Goal: Task Accomplishment & Management: Manage account settings

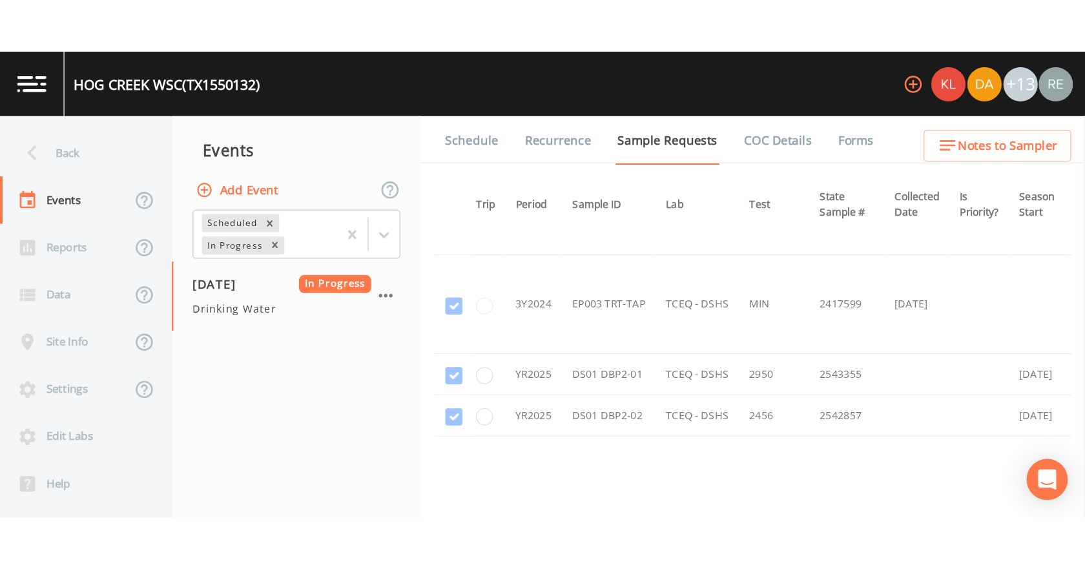
scroll to position [1023, 0]
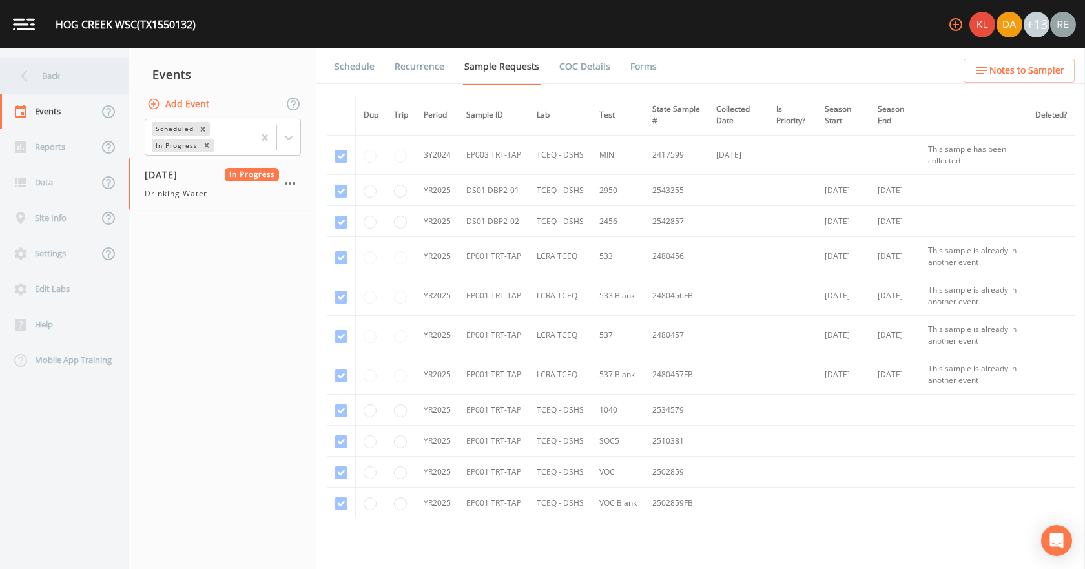
click at [57, 70] on div "Back" at bounding box center [58, 76] width 116 height 36
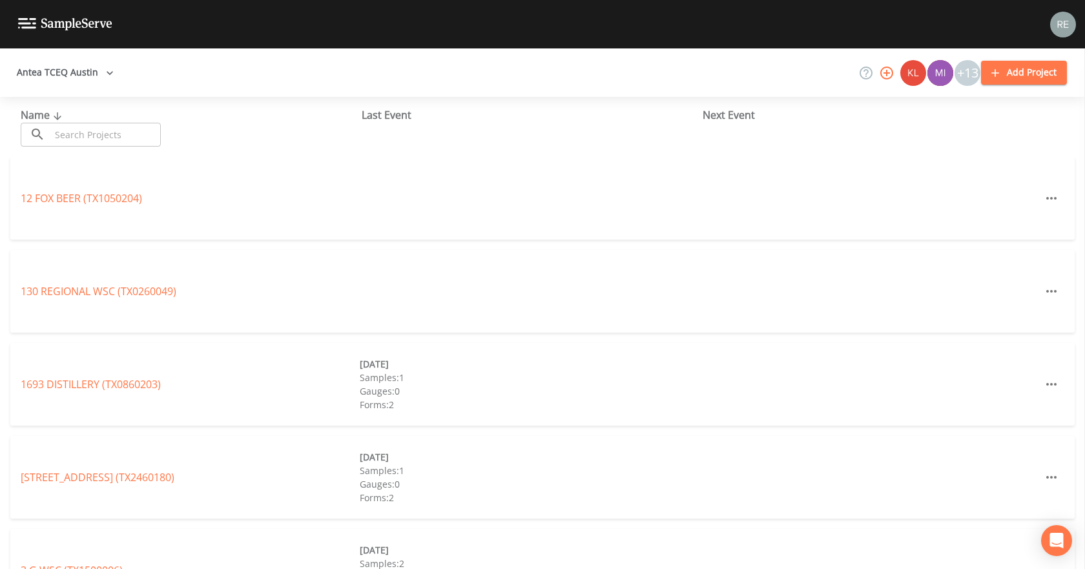
click at [120, 126] on input "text" at bounding box center [105, 135] width 110 height 24
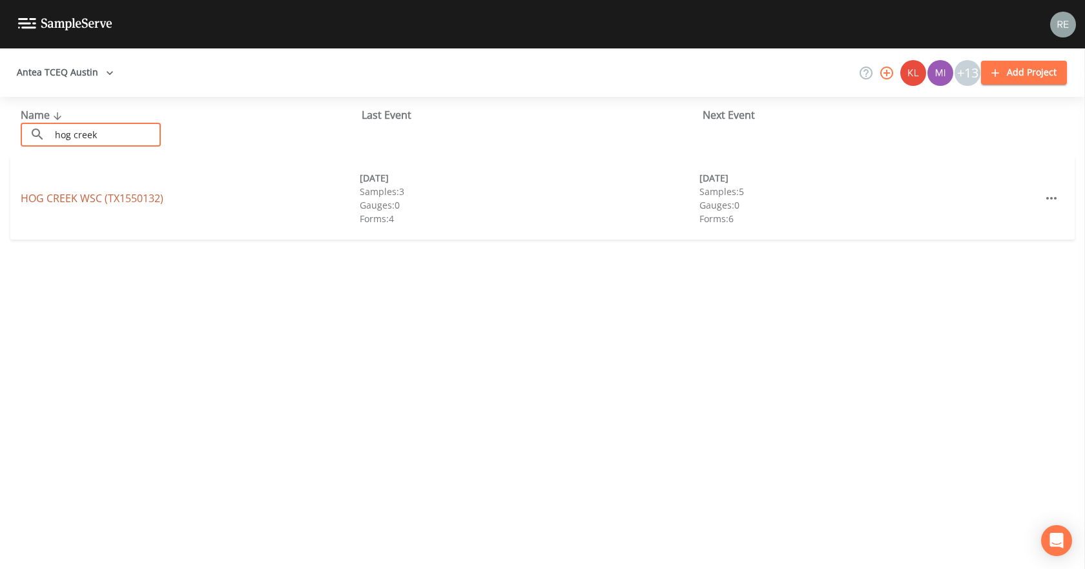
type input "hog creek"
click at [123, 201] on link "[GEOGRAPHIC_DATA] (TX1550132)" at bounding box center [92, 198] width 143 height 14
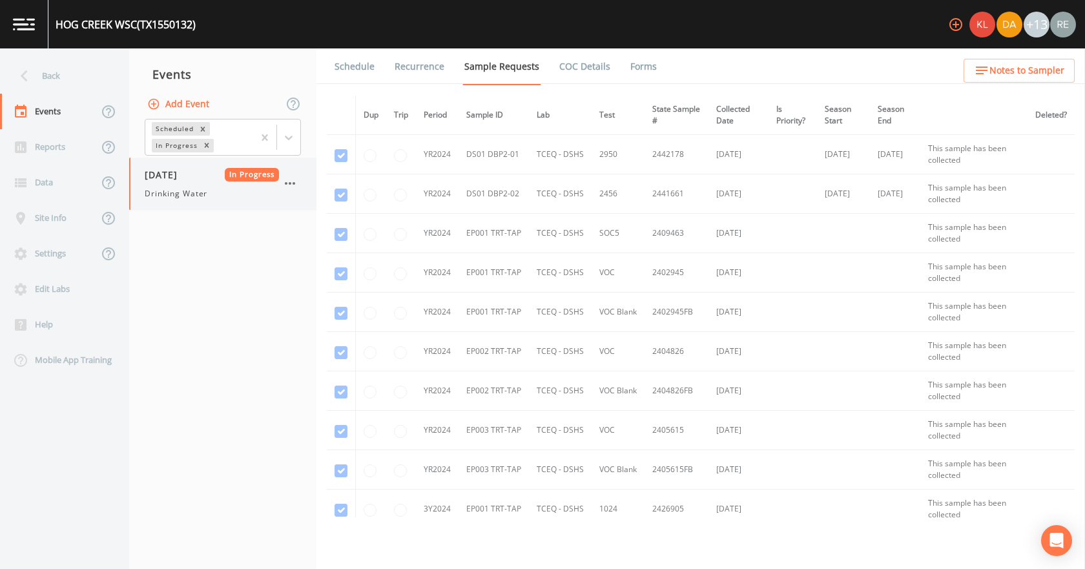
click at [187, 174] on span "[DATE]" at bounding box center [166, 175] width 42 height 14
click at [628, 68] on link "Forms" at bounding box center [643, 66] width 30 height 36
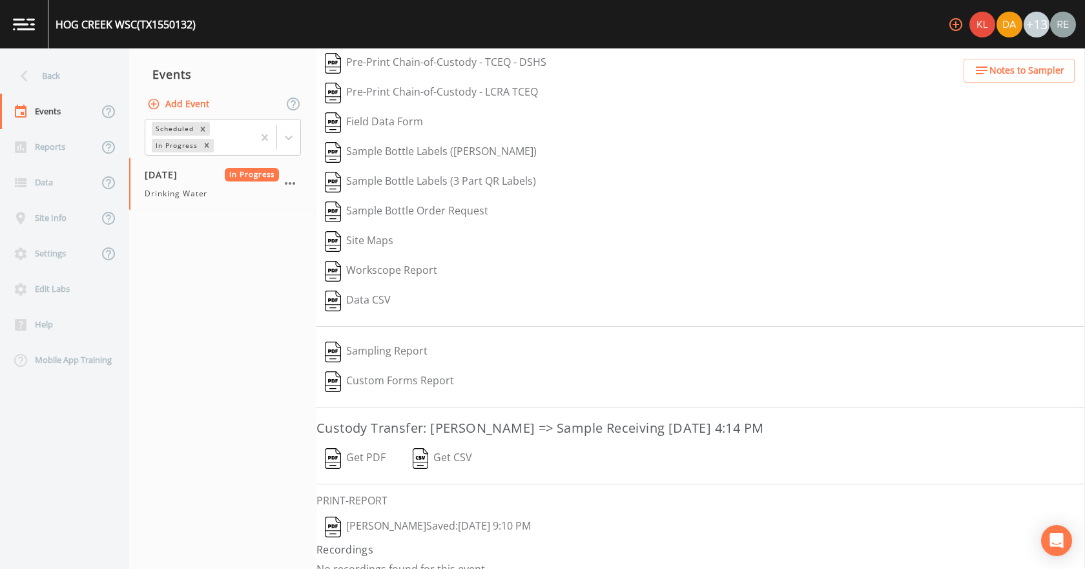
scroll to position [54, 0]
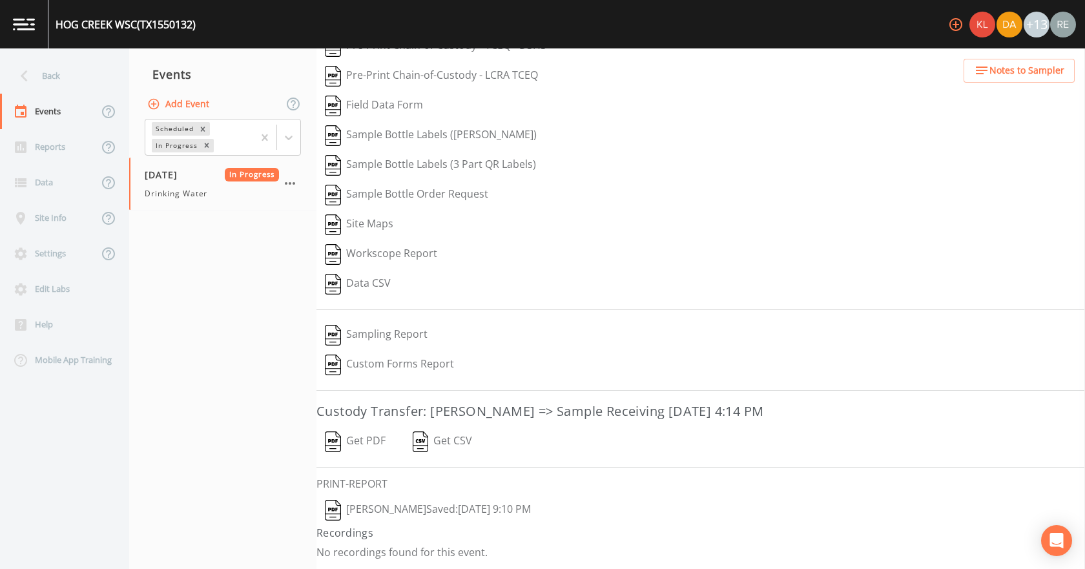
click at [440, 355] on button "[PERSON_NAME]  Saved: [DATE] 9:10 PM" at bounding box center [427, 510] width 223 height 30
click at [367, 355] on button "Get PDF" at bounding box center [354, 442] width 77 height 30
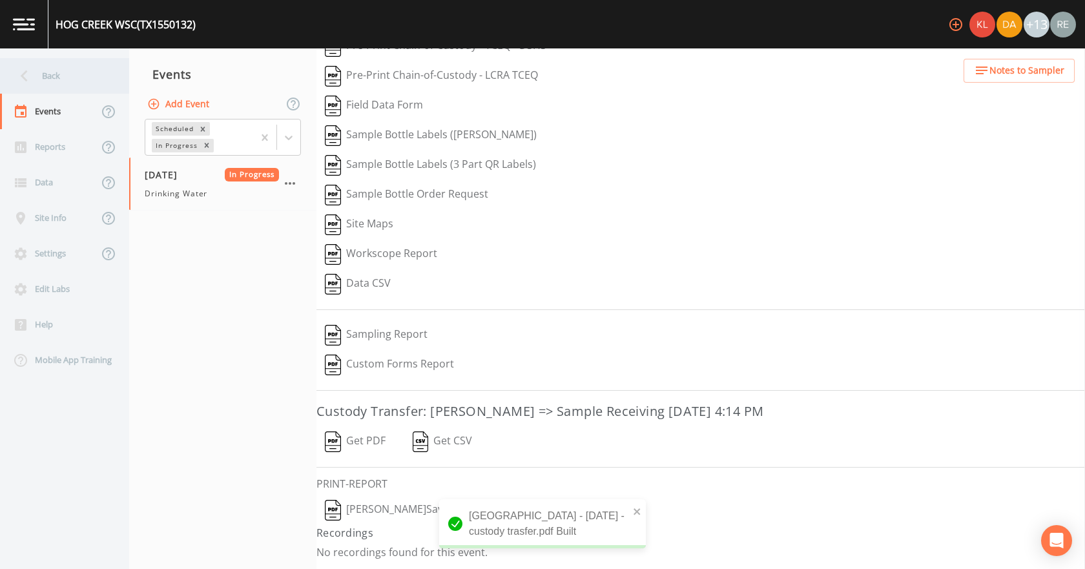
click at [74, 83] on div "Back" at bounding box center [58, 76] width 116 height 36
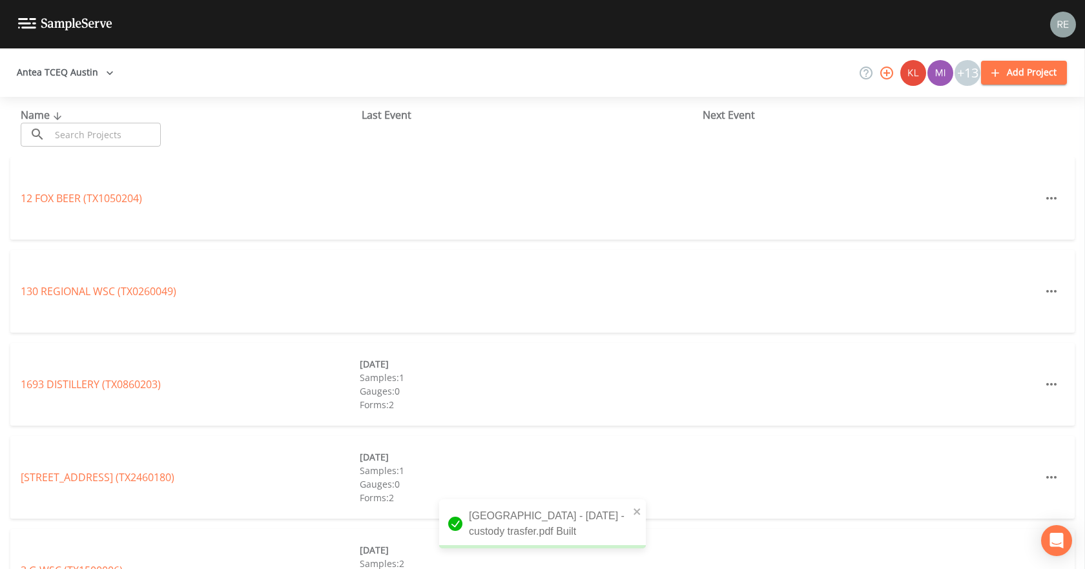
click at [65, 134] on input "text" at bounding box center [105, 135] width 110 height 24
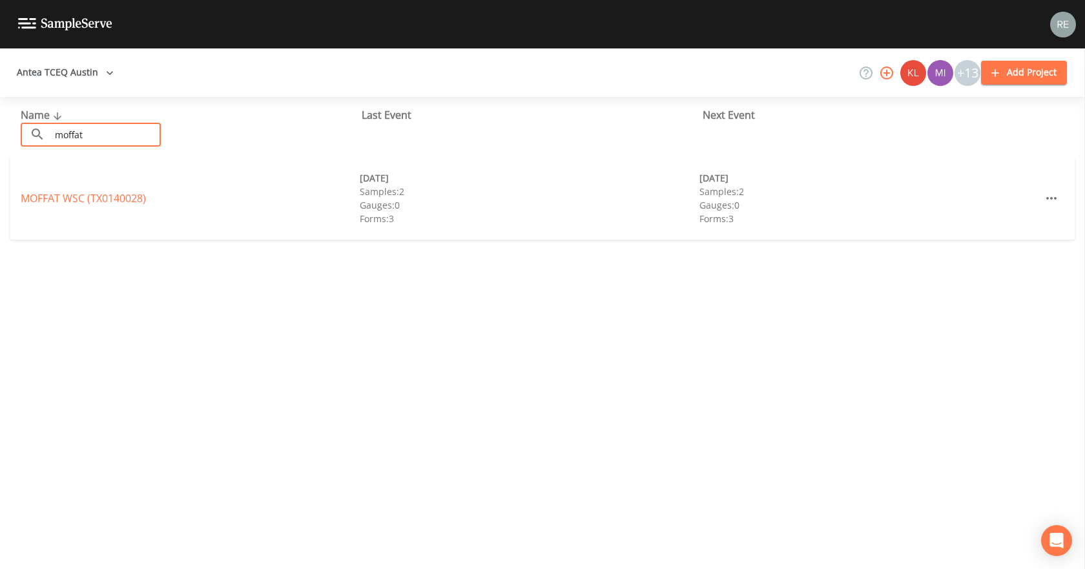
type input "moffat"
click at [85, 204] on link "MOFFAT WSC (TX0140028)" at bounding box center [83, 198] width 125 height 14
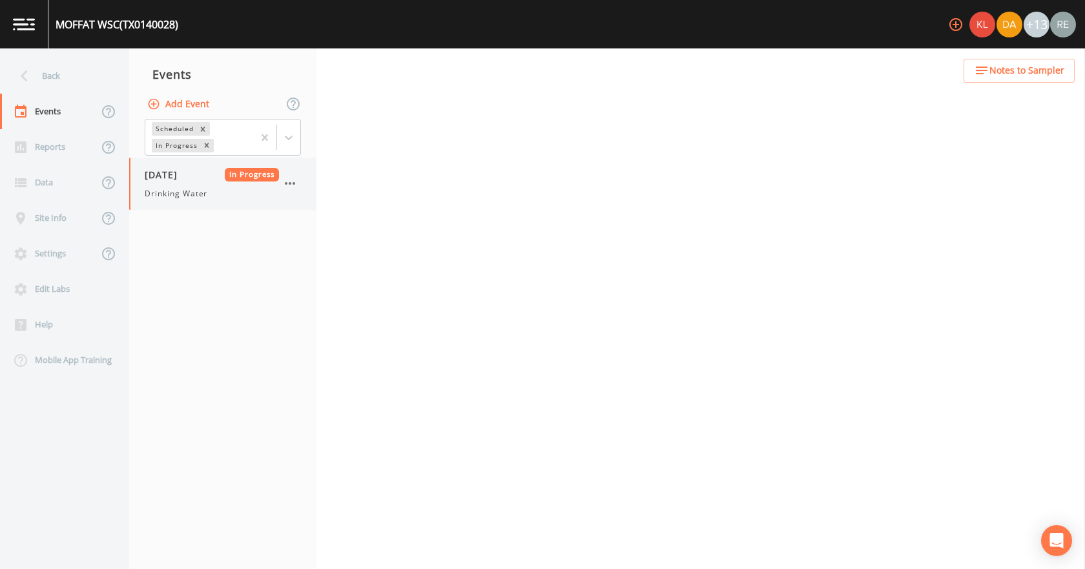
click at [156, 179] on span "[DATE]" at bounding box center [166, 175] width 42 height 14
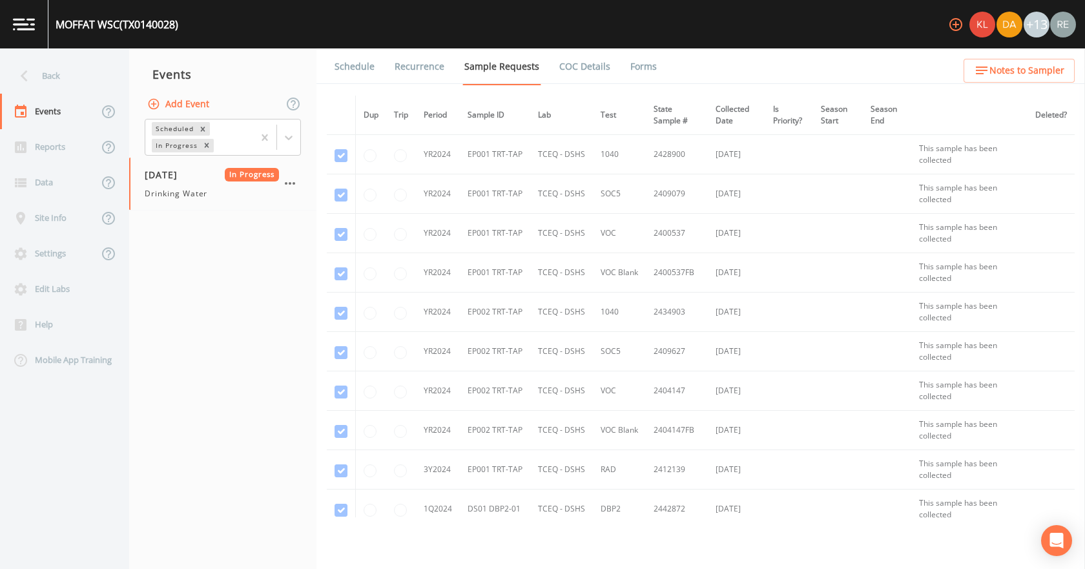
click at [639, 61] on link "Forms" at bounding box center [643, 66] width 30 height 36
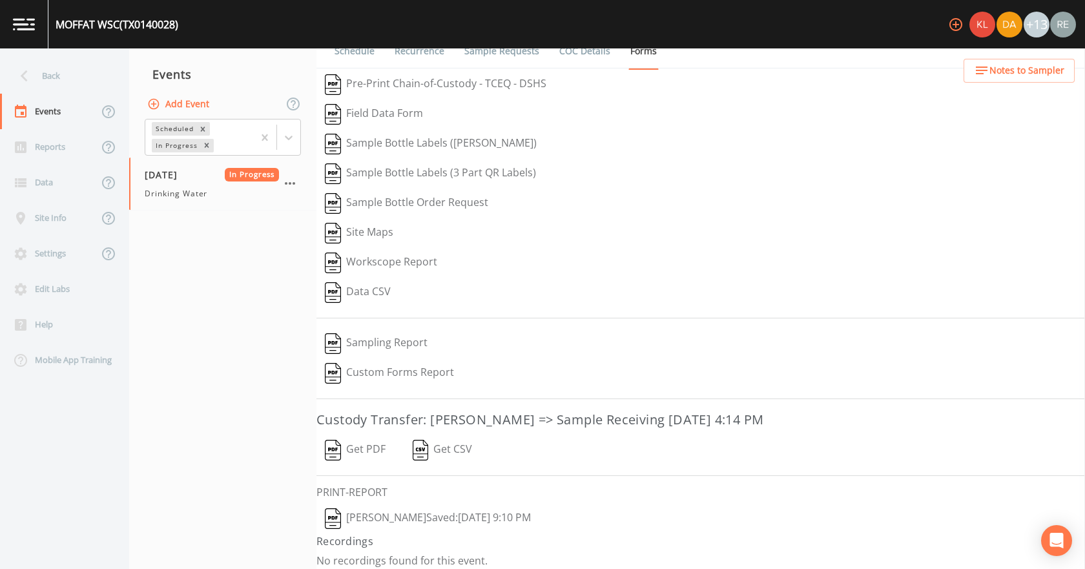
scroll to position [24, 0]
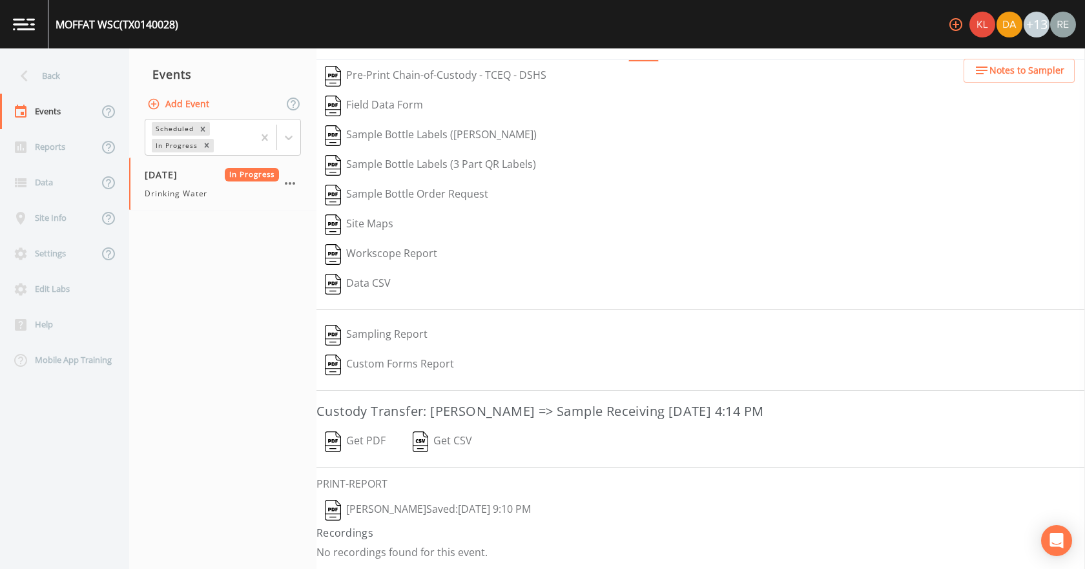
click at [429, 355] on button "[PERSON_NAME]  Saved: [DATE] 9:10 PM" at bounding box center [427, 510] width 223 height 30
drag, startPoint x: 352, startPoint y: 443, endPoint x: 374, endPoint y: 439, distance: 21.8
click at [352, 355] on button "Get PDF" at bounding box center [354, 442] width 77 height 30
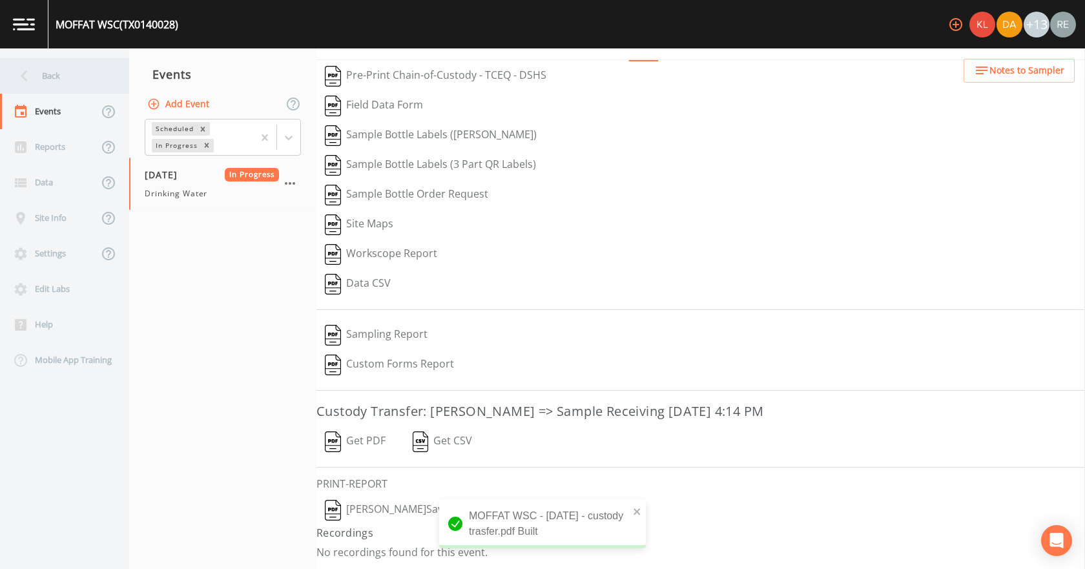
click at [63, 68] on div "Back" at bounding box center [58, 76] width 116 height 36
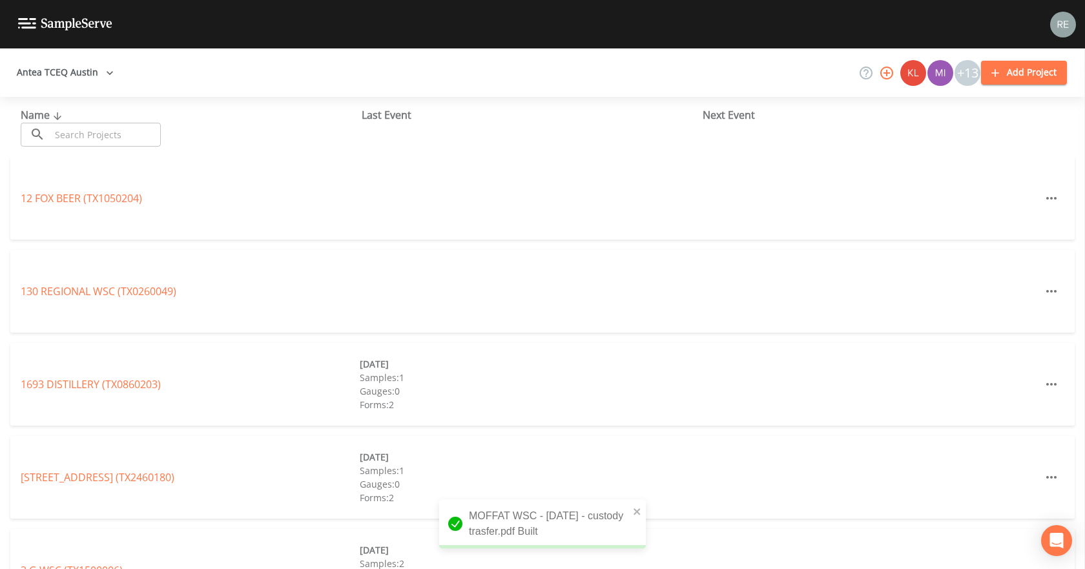
click at [68, 124] on input "text" at bounding box center [105, 135] width 110 height 24
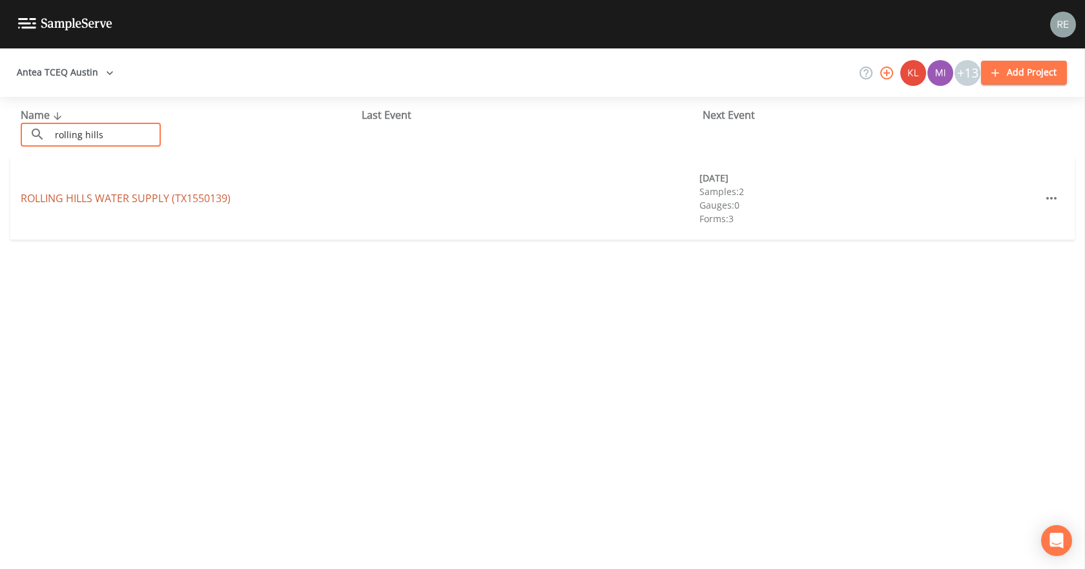
type input "rolling hills"
click at [102, 201] on link "ROLLING HILLS WATER SUPPLY (TX1550139)" at bounding box center [126, 198] width 210 height 14
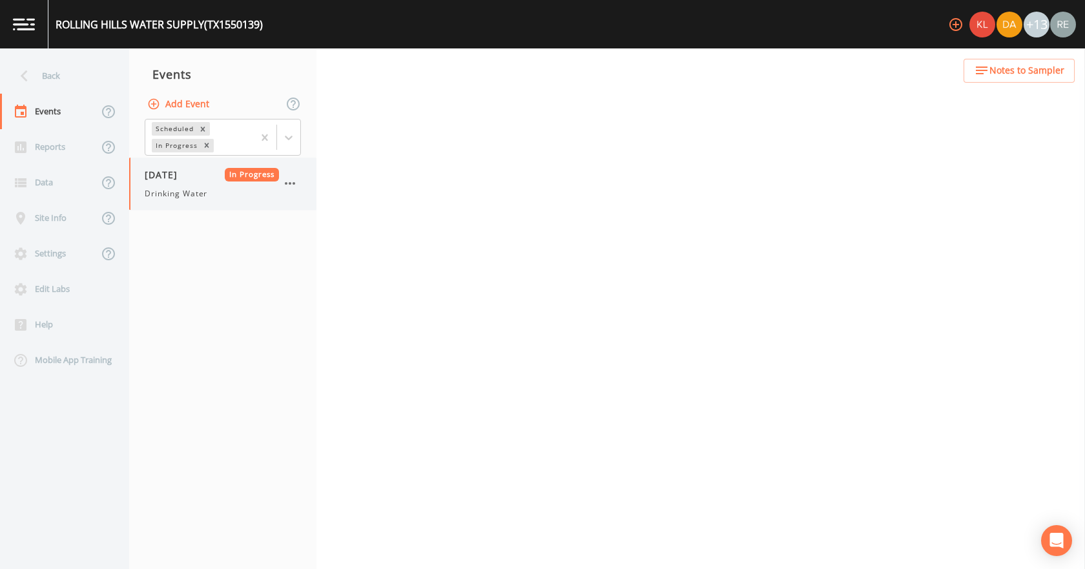
click at [169, 179] on span "[DATE]" at bounding box center [166, 175] width 42 height 14
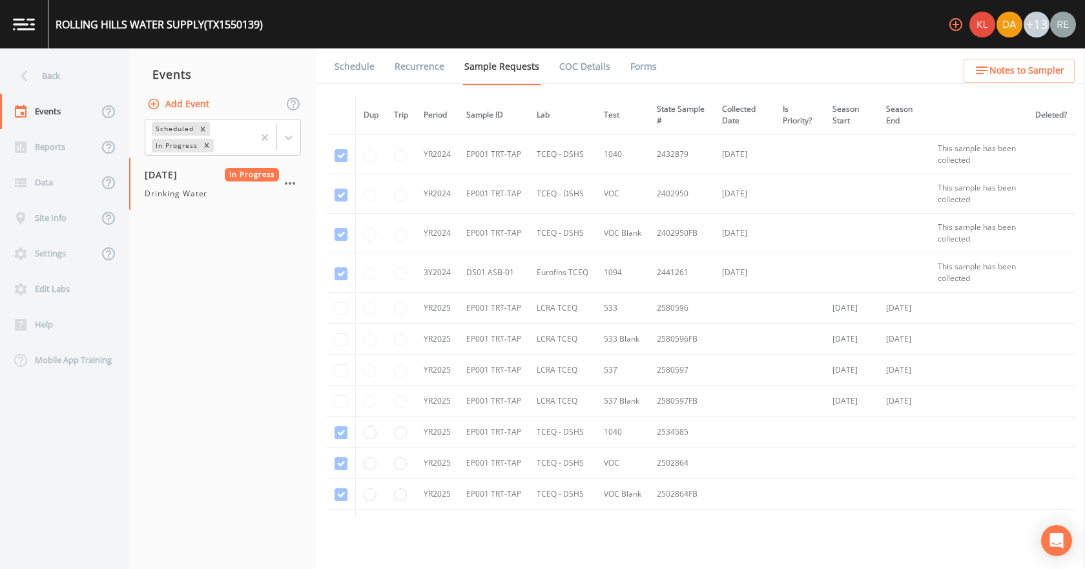
click at [169, 210] on nav "Events Add Event Scheduled In Progress [DATE] In Progress Drinking Water" at bounding box center [222, 308] width 187 height 520
click at [644, 73] on link "Forms" at bounding box center [643, 66] width 30 height 36
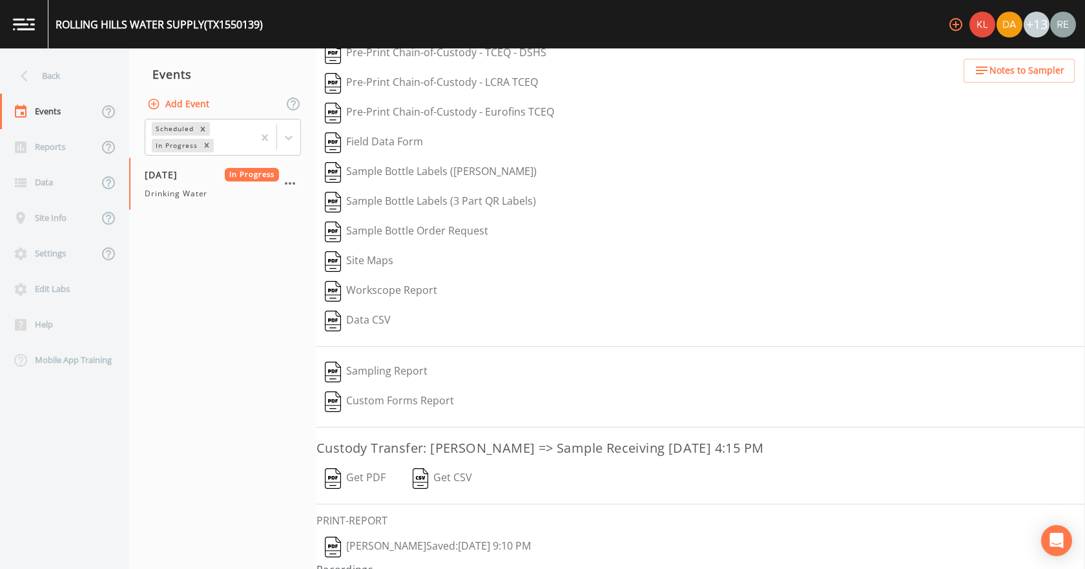
scroll to position [83, 0]
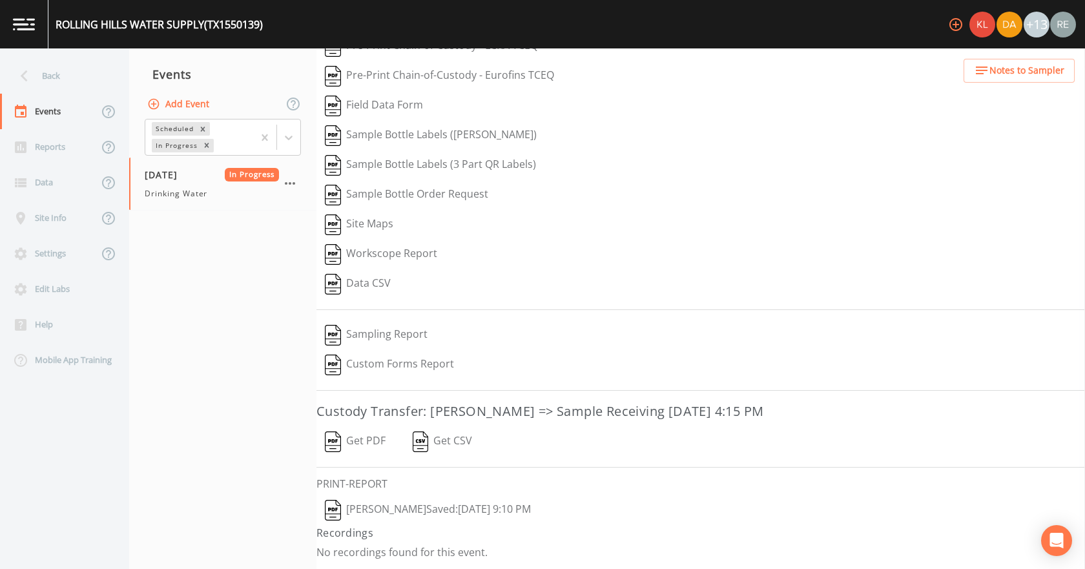
click at [415, 355] on button "[PERSON_NAME]  Saved: [DATE] 9:10 PM" at bounding box center [427, 510] width 223 height 30
click at [357, 355] on button "Get PDF" at bounding box center [354, 442] width 77 height 30
click at [77, 77] on div "Back" at bounding box center [58, 76] width 116 height 36
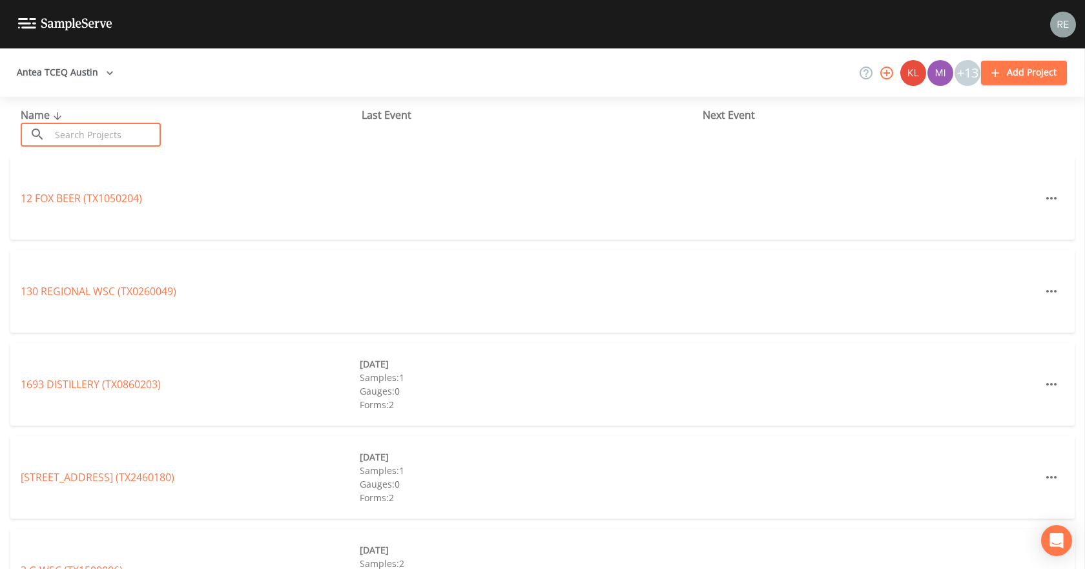
click at [72, 141] on input "text" at bounding box center [105, 135] width 110 height 24
click at [79, 136] on input "text" at bounding box center [105, 135] width 110 height 24
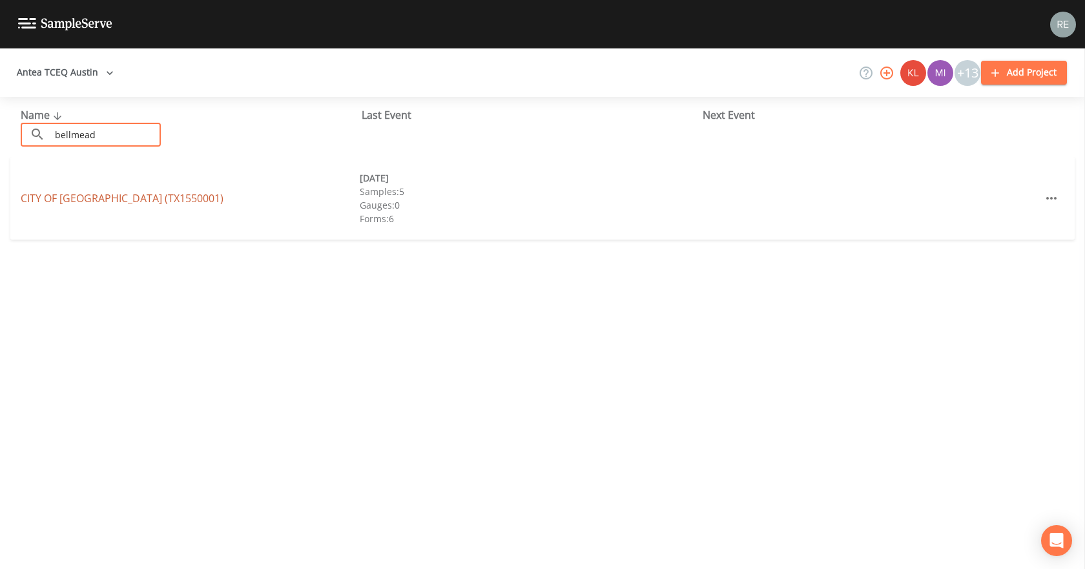
type input "bellmead"
click at [81, 192] on link "CITY OF [GEOGRAPHIC_DATA] (TX1550001)" at bounding box center [122, 198] width 203 height 14
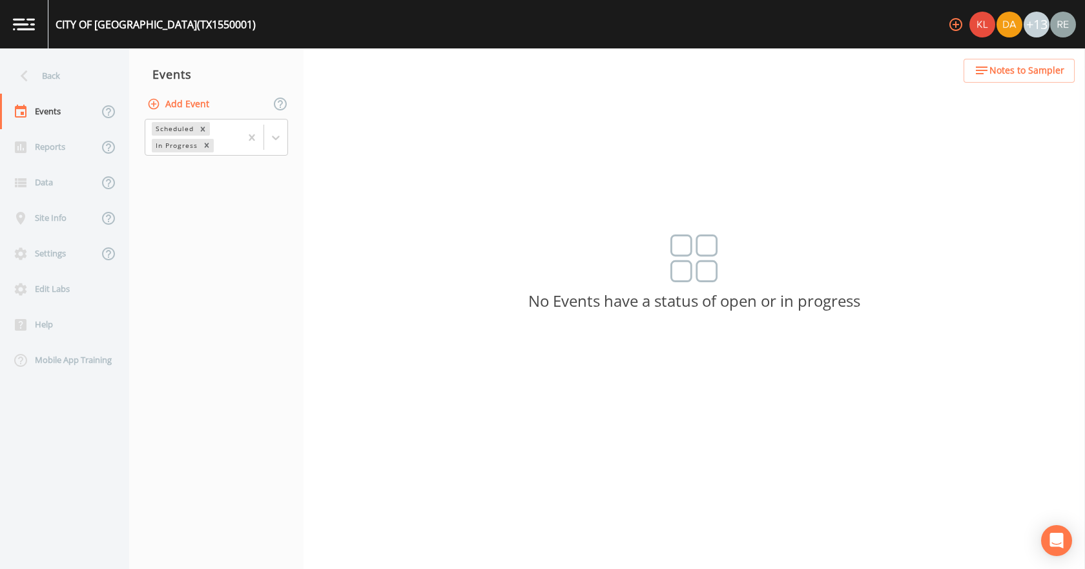
click at [192, 102] on button "Add Event" at bounding box center [180, 104] width 70 height 24
type input "[DATE]"
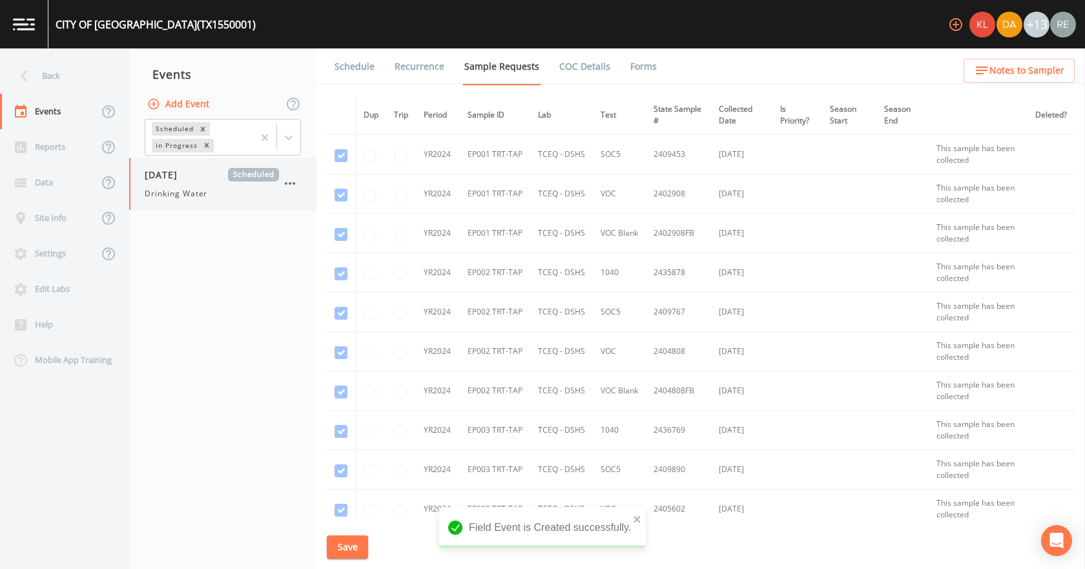
click at [181, 201] on div "[DATE] Scheduled Drinking Water" at bounding box center [222, 184] width 187 height 52
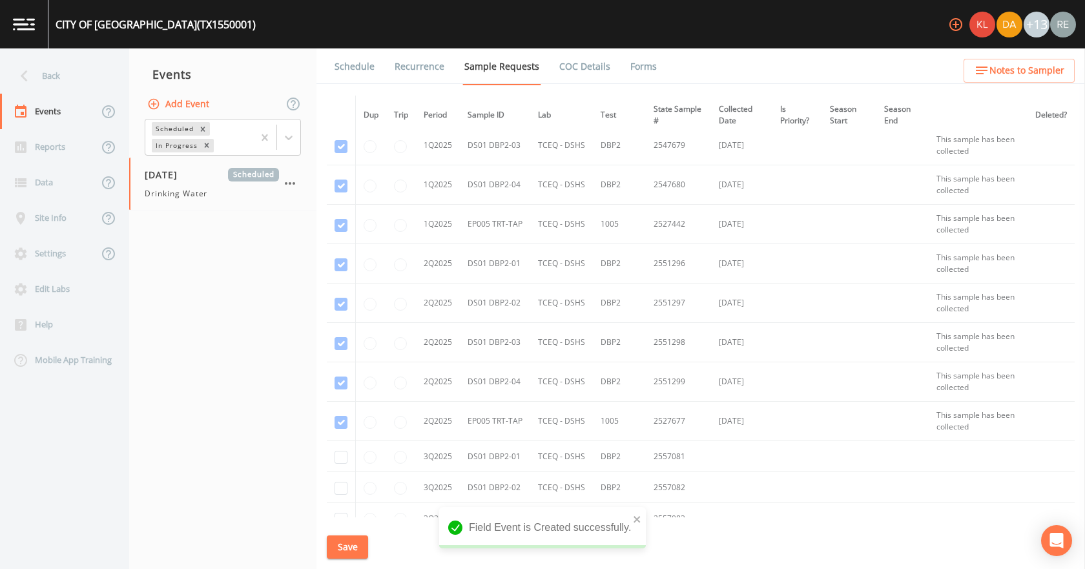
scroll to position [2711, 0]
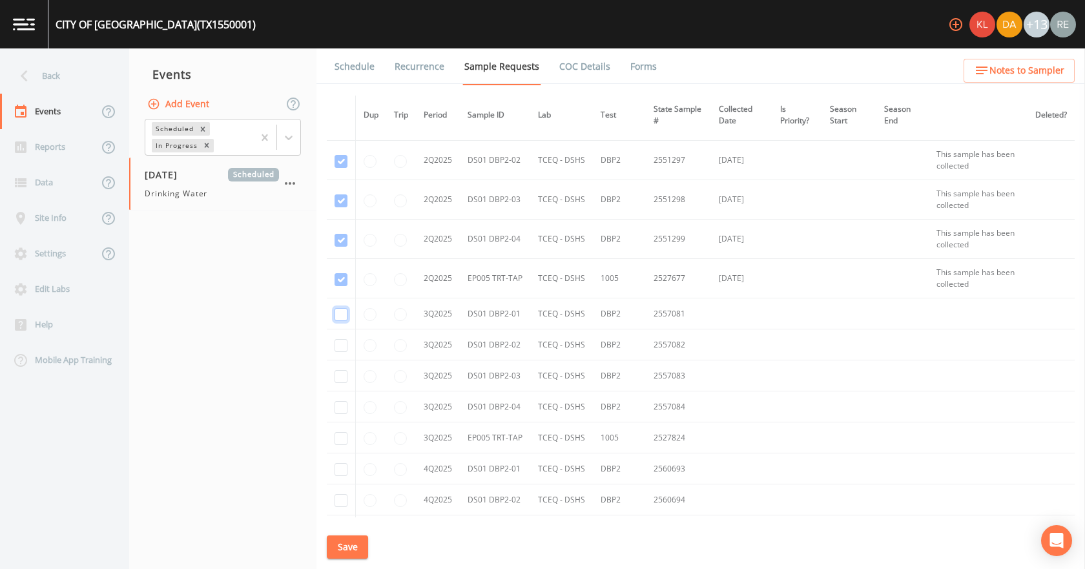
click at [343, 312] on input "checkbox" at bounding box center [340, 314] width 13 height 13
checkbox input "true"
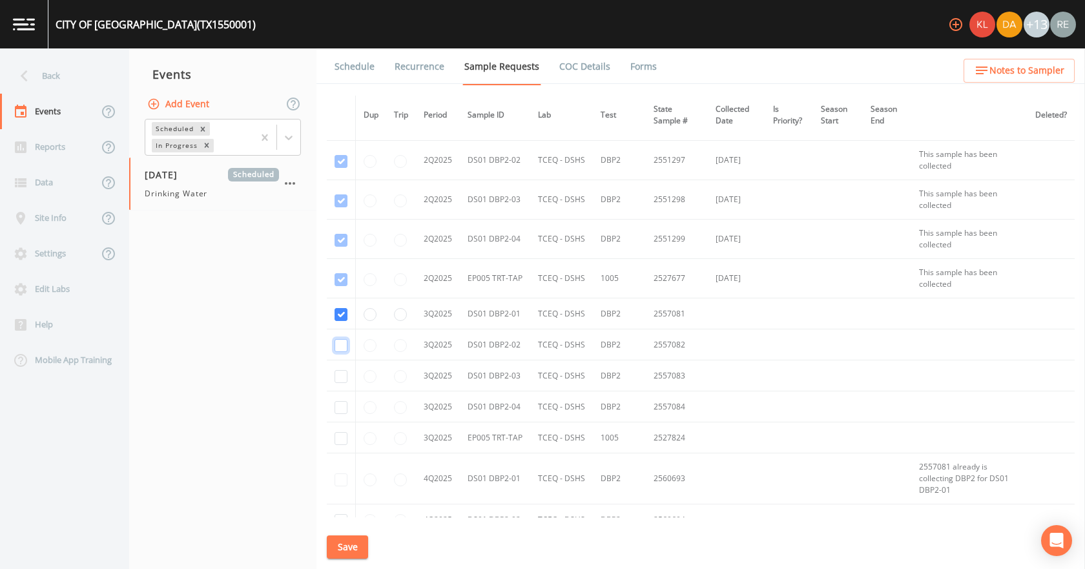
click at [342, 340] on input "checkbox" at bounding box center [340, 345] width 13 height 13
checkbox input "true"
click at [336, 355] on input "checkbox" at bounding box center [340, 376] width 13 height 13
checkbox input "true"
click at [336, 355] on input "checkbox" at bounding box center [340, 407] width 13 height 13
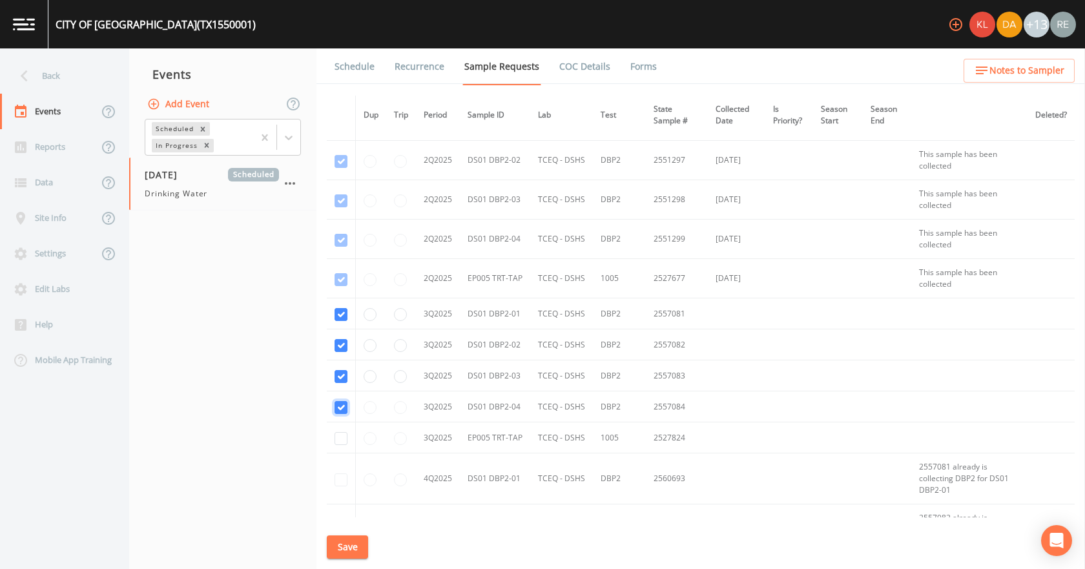
checkbox input "true"
click at [343, 355] on input "checkbox" at bounding box center [340, 438] width 13 height 13
checkbox input "true"
click at [362, 355] on button "Save" at bounding box center [347, 547] width 41 height 24
click at [346, 355] on button "Save" at bounding box center [347, 547] width 41 height 24
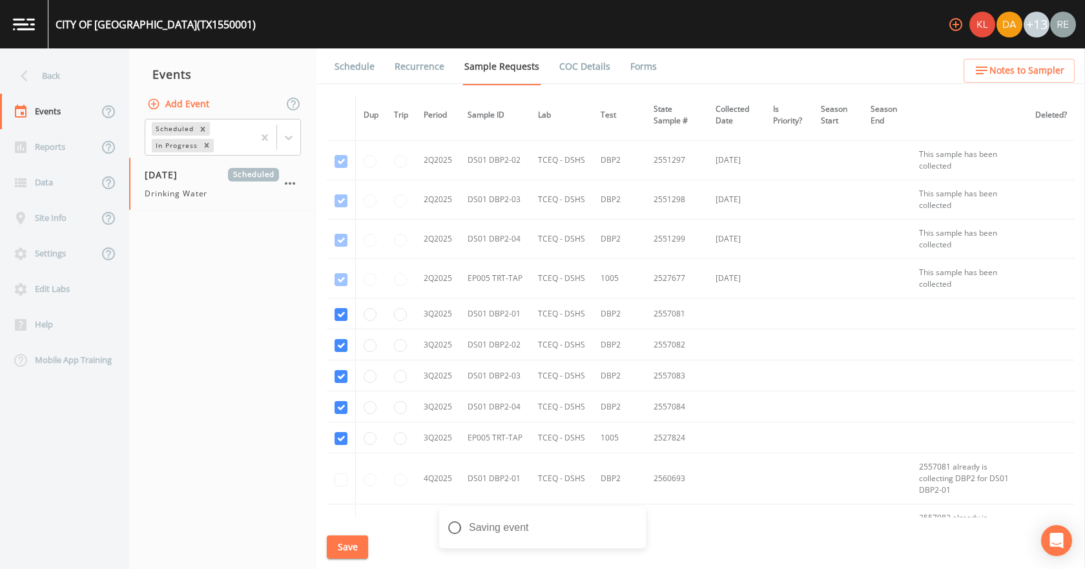
click at [358, 56] on link "Schedule" at bounding box center [354, 66] width 44 height 36
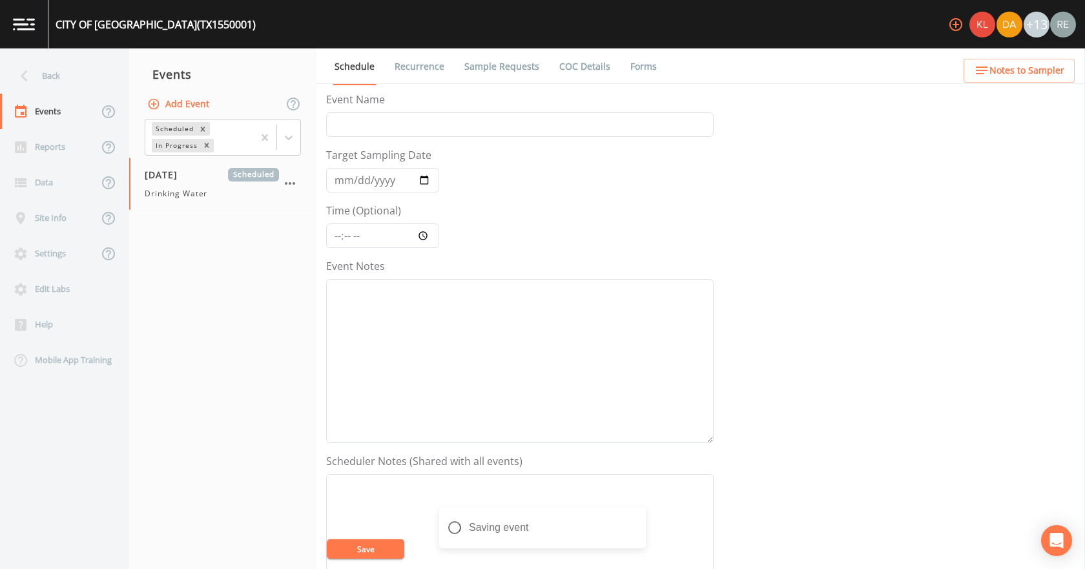
scroll to position [342, 0]
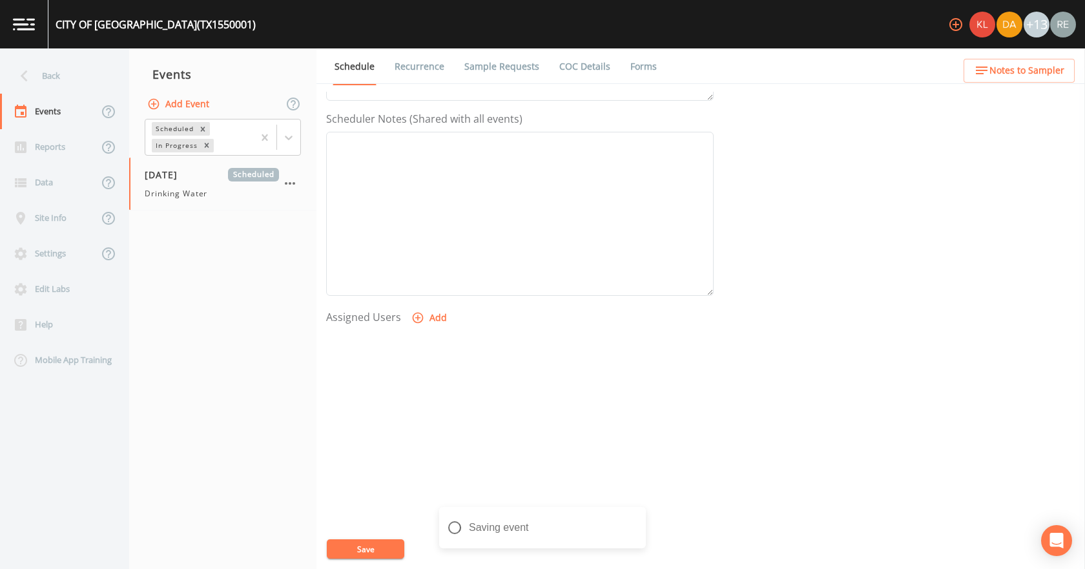
click at [436, 316] on button "Add" at bounding box center [430, 318] width 43 height 24
select select "cda467bf-2385-465e-b0d0-2ef008f7967e"
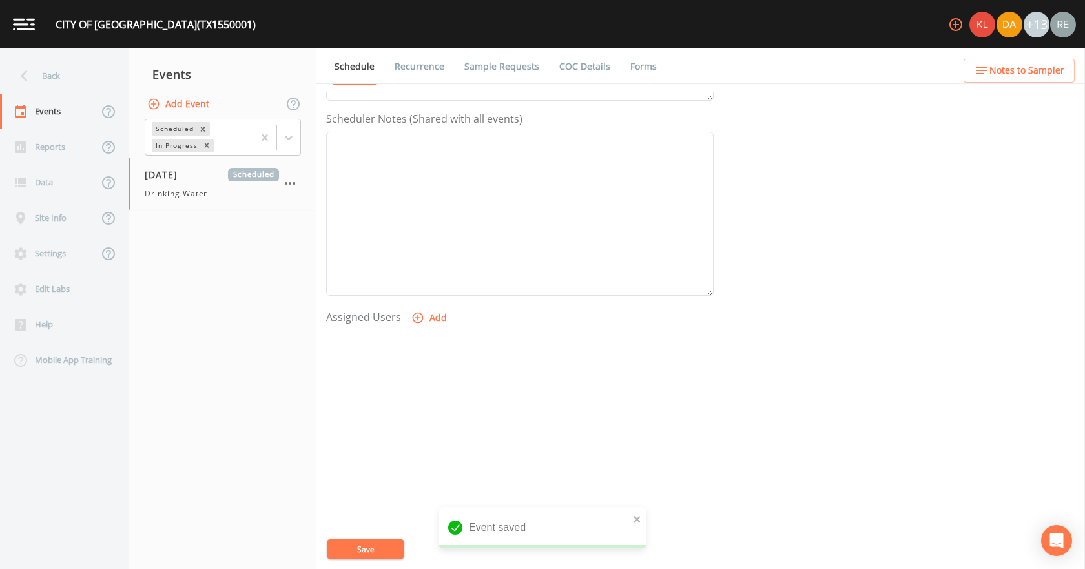
select select
click at [385, 355] on button "Save" at bounding box center [365, 548] width 77 height 19
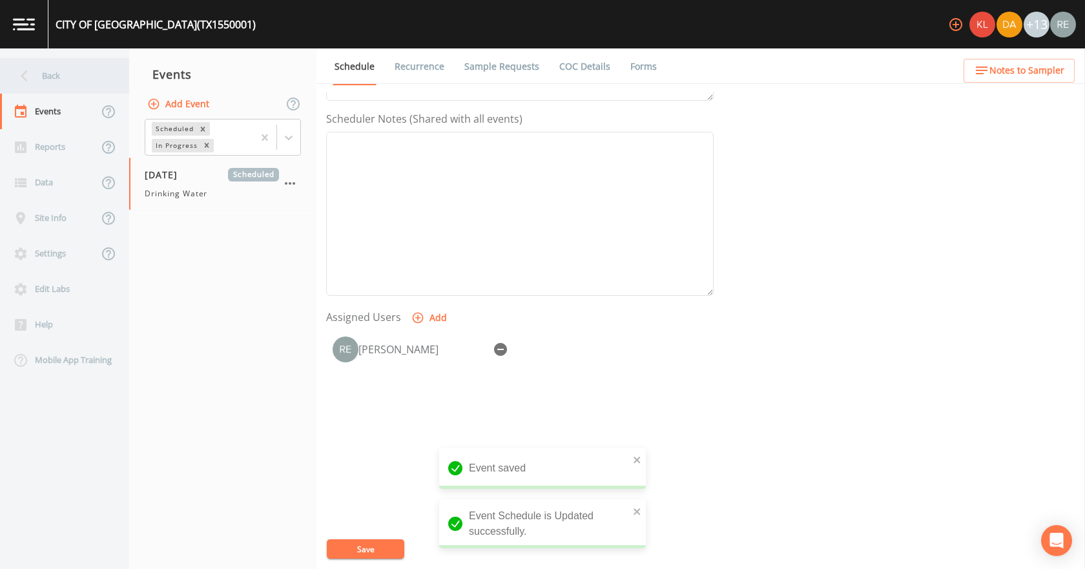
click at [55, 76] on div "Back" at bounding box center [58, 76] width 116 height 36
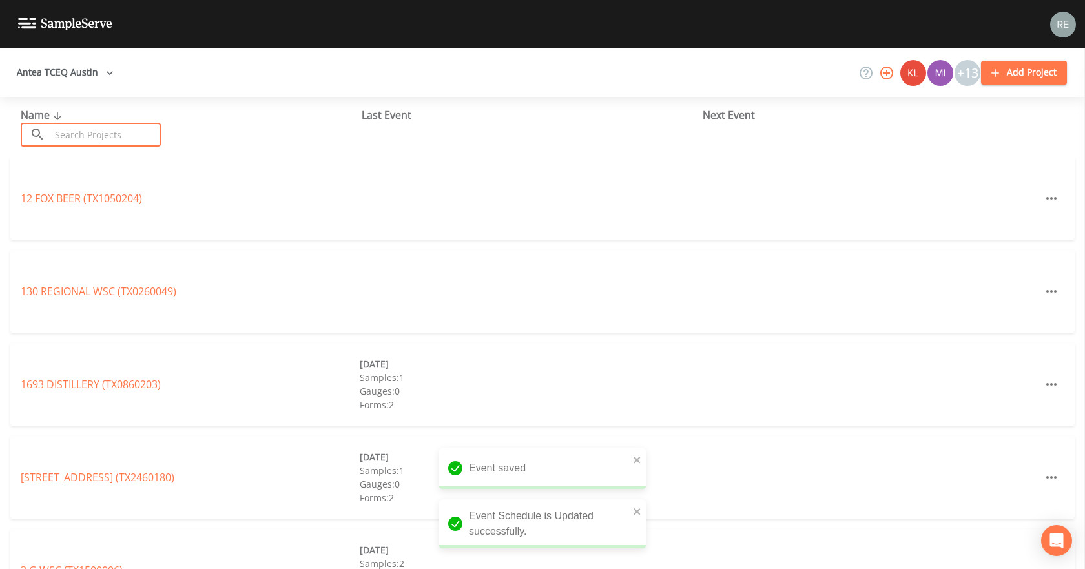
click at [76, 143] on input "text" at bounding box center [105, 135] width 110 height 24
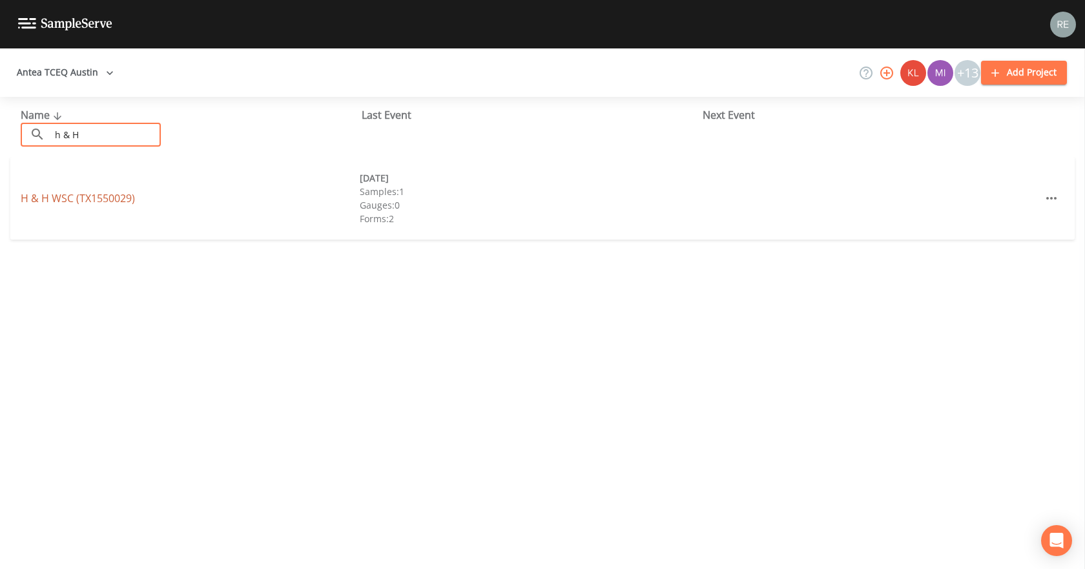
type input "h & H"
click at [85, 198] on link "H & H WSC (TX1550029)" at bounding box center [78, 198] width 114 height 14
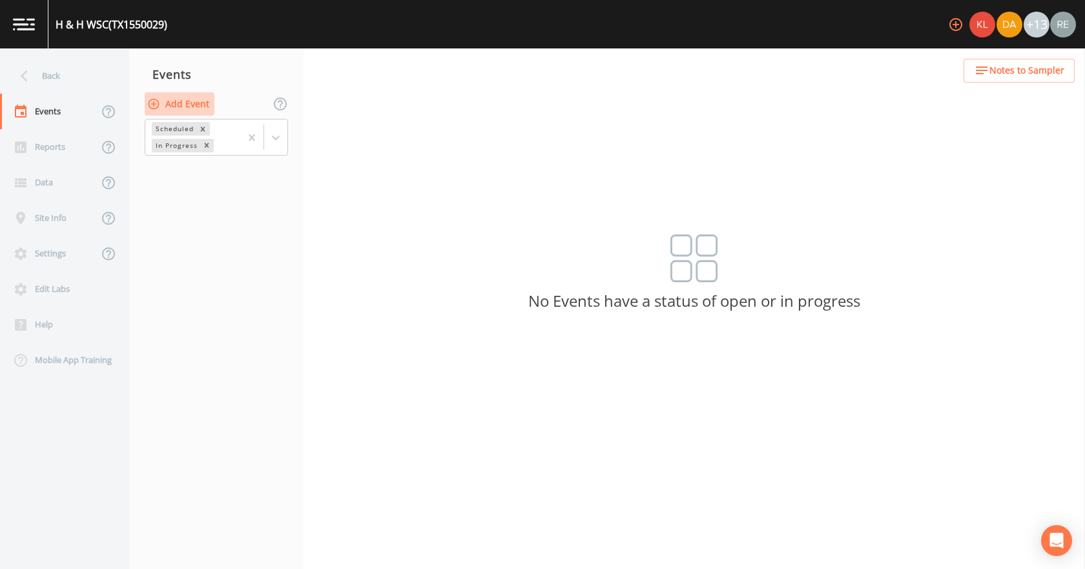
click at [183, 105] on button "Add Event" at bounding box center [180, 104] width 70 height 24
type input "[DATE]"
drag, startPoint x: 576, startPoint y: 420, endPoint x: 555, endPoint y: 400, distance: 29.2
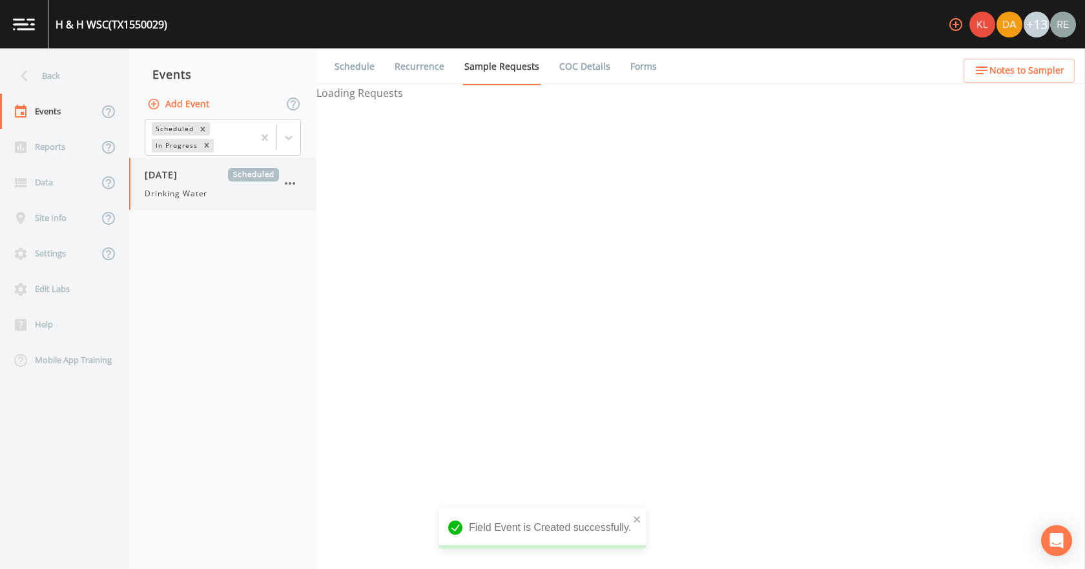
click at [193, 193] on span "Drinking Water" at bounding box center [176, 194] width 63 height 12
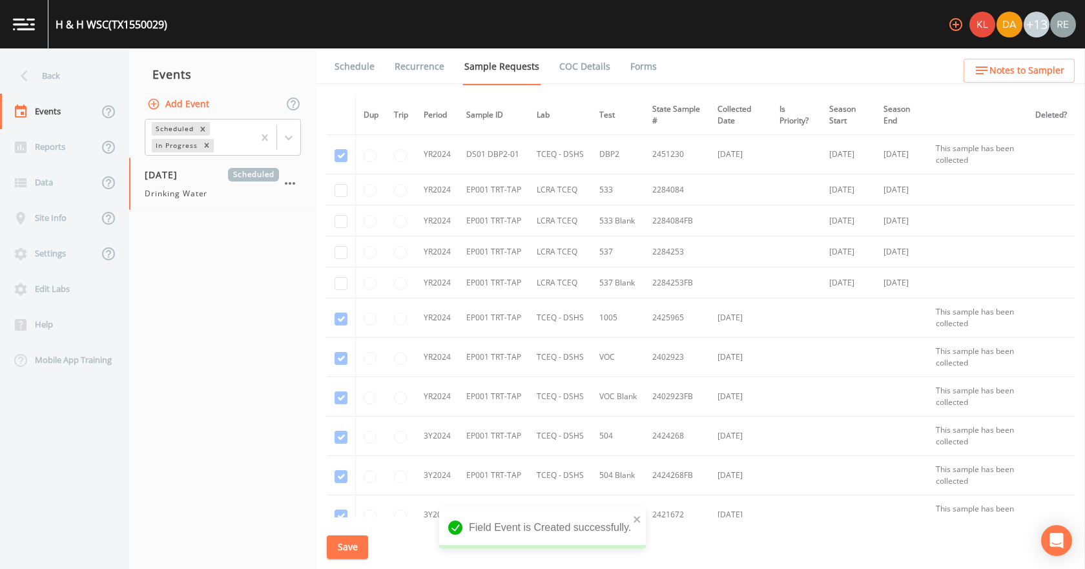
scroll to position [387, 0]
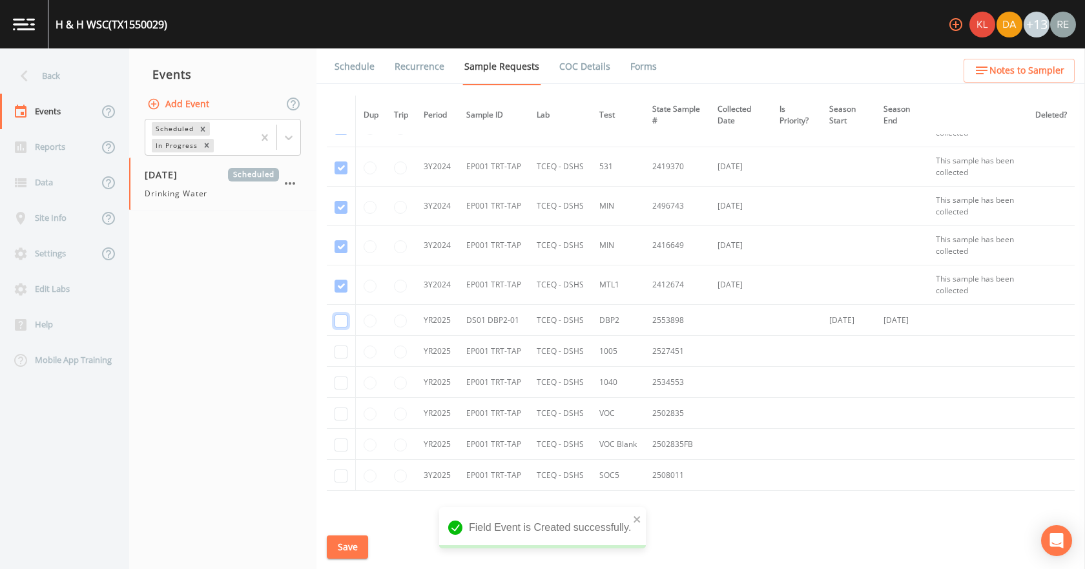
click at [336, 318] on input "checkbox" at bounding box center [340, 320] width 13 height 13
checkbox input "true"
click at [345, 347] on input "checkbox" at bounding box center [340, 351] width 13 height 13
checkbox input "true"
click at [341, 355] on input "checkbox" at bounding box center [340, 382] width 13 height 13
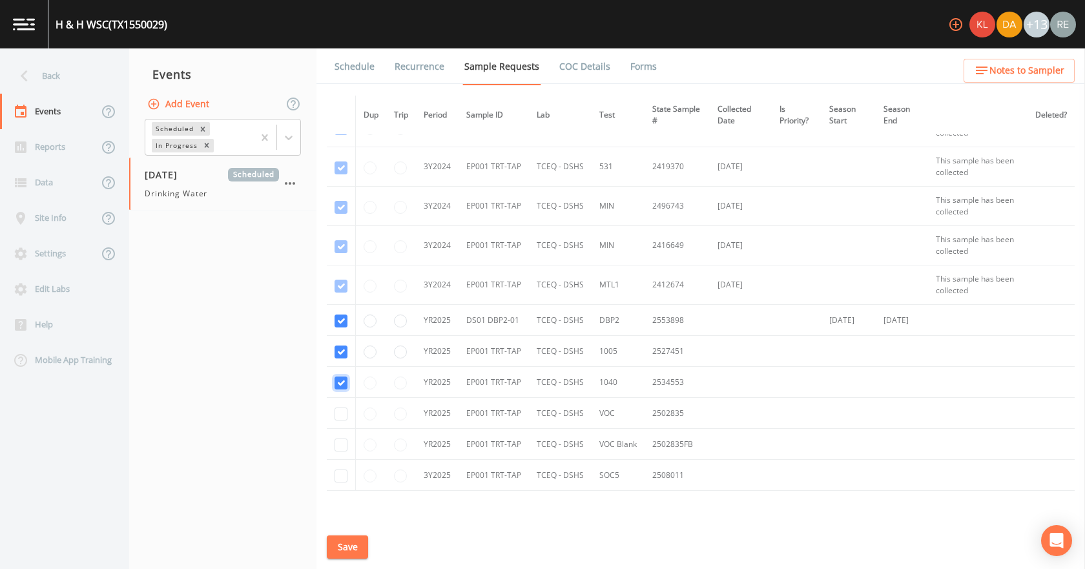
checkbox input "true"
click at [337, 355] on input "checkbox" at bounding box center [340, 413] width 13 height 13
checkbox input "true"
drag, startPoint x: 345, startPoint y: 445, endPoint x: 347, endPoint y: 465, distance: 20.1
click at [344, 355] on input "checkbox" at bounding box center [340, 444] width 13 height 13
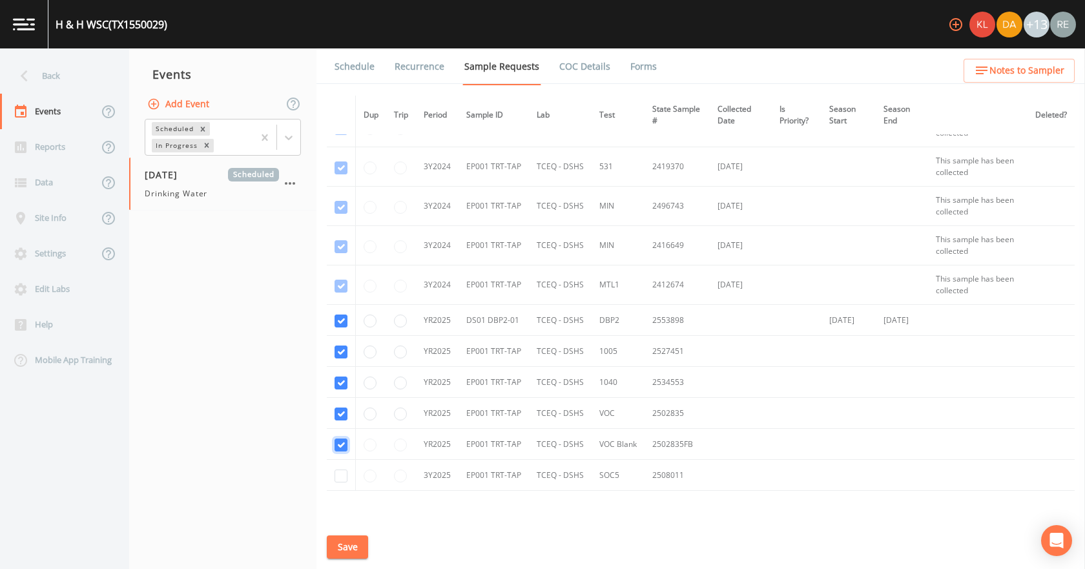
checkbox input "true"
click at [345, 355] on input "checkbox" at bounding box center [340, 475] width 13 height 13
checkbox input "true"
click at [354, 355] on button "Save" at bounding box center [347, 547] width 41 height 24
click at [76, 85] on div "Back" at bounding box center [58, 76] width 116 height 36
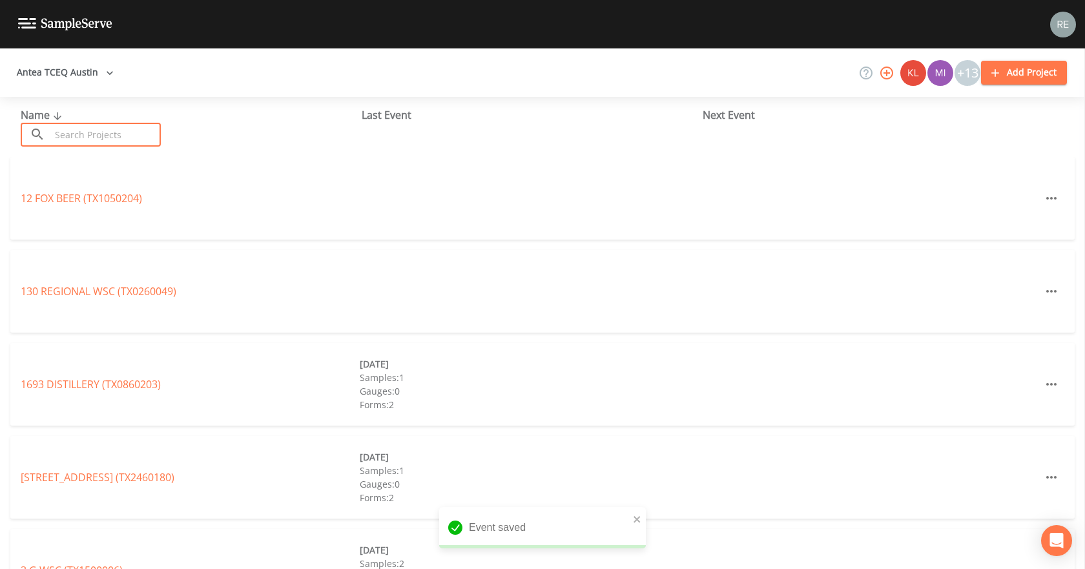
click at [77, 127] on input "text" at bounding box center [105, 135] width 110 height 24
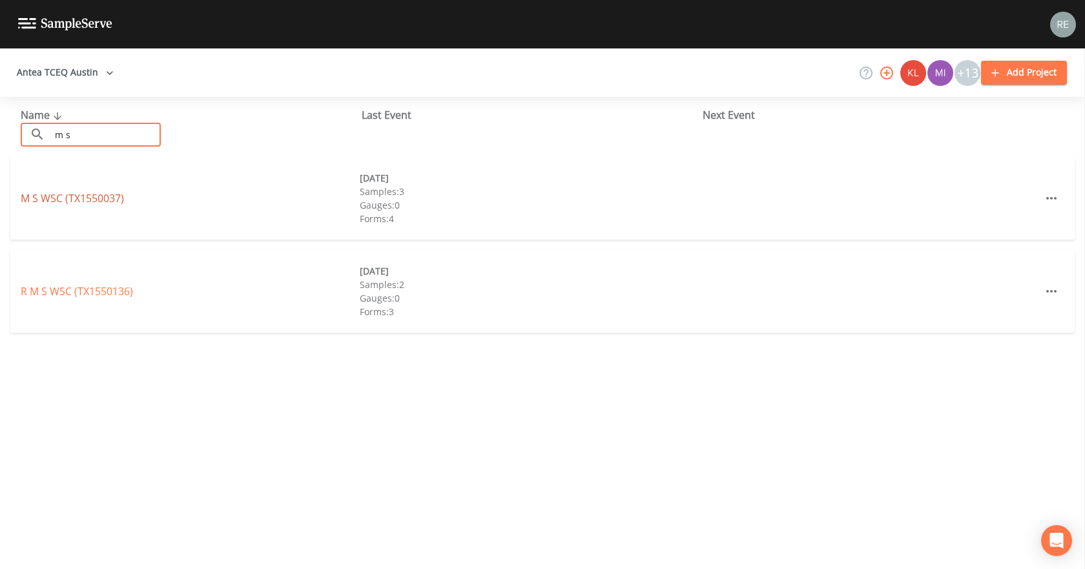
type input "m s"
click at [68, 200] on link "M S WSC (TX1550037)" at bounding box center [72, 198] width 103 height 14
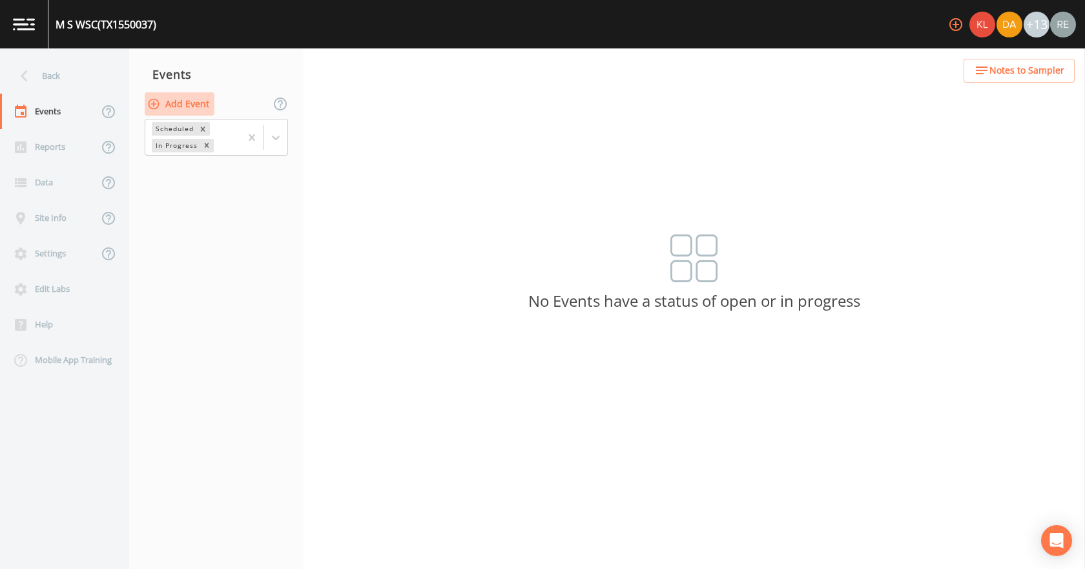
click at [176, 113] on button "Add Event" at bounding box center [180, 104] width 70 height 24
drag, startPoint x: 596, startPoint y: 318, endPoint x: 552, endPoint y: 329, distance: 45.9
type input "[DATE]"
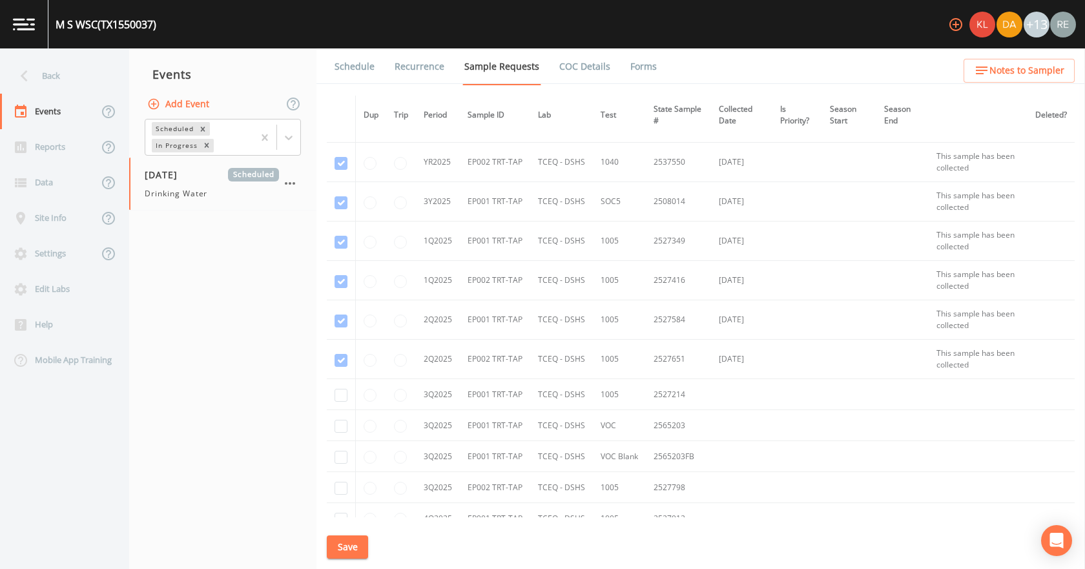
scroll to position [968, 0]
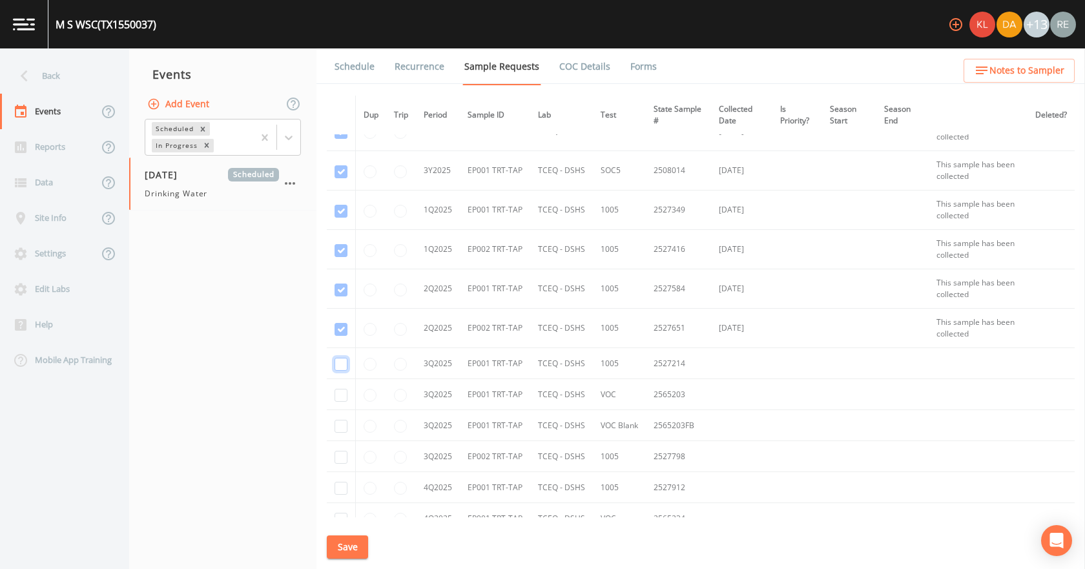
click at [341, 355] on input "checkbox" at bounding box center [340, 364] width 13 height 13
checkbox input "true"
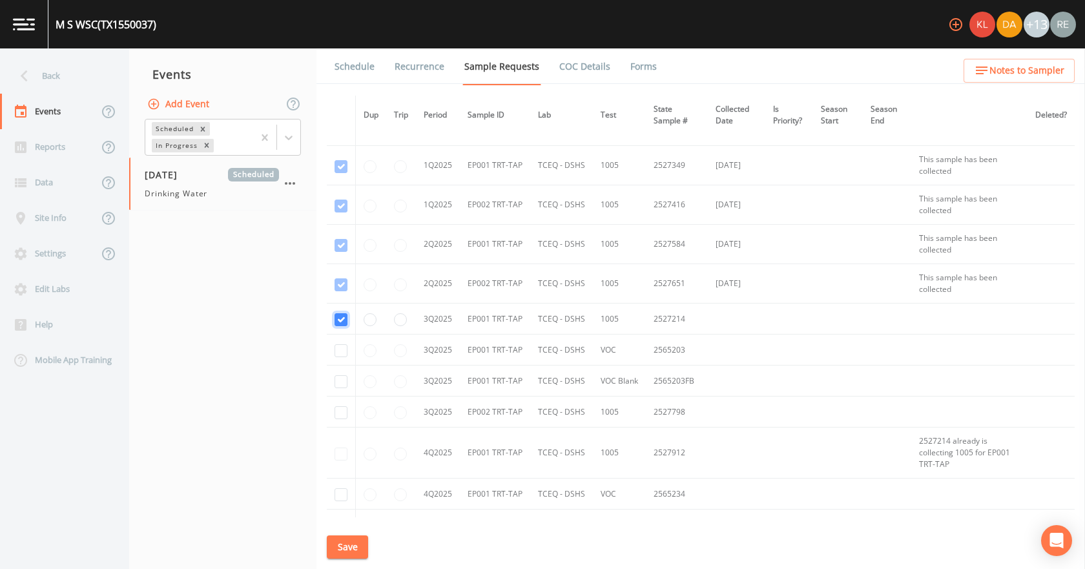
scroll to position [1033, 0]
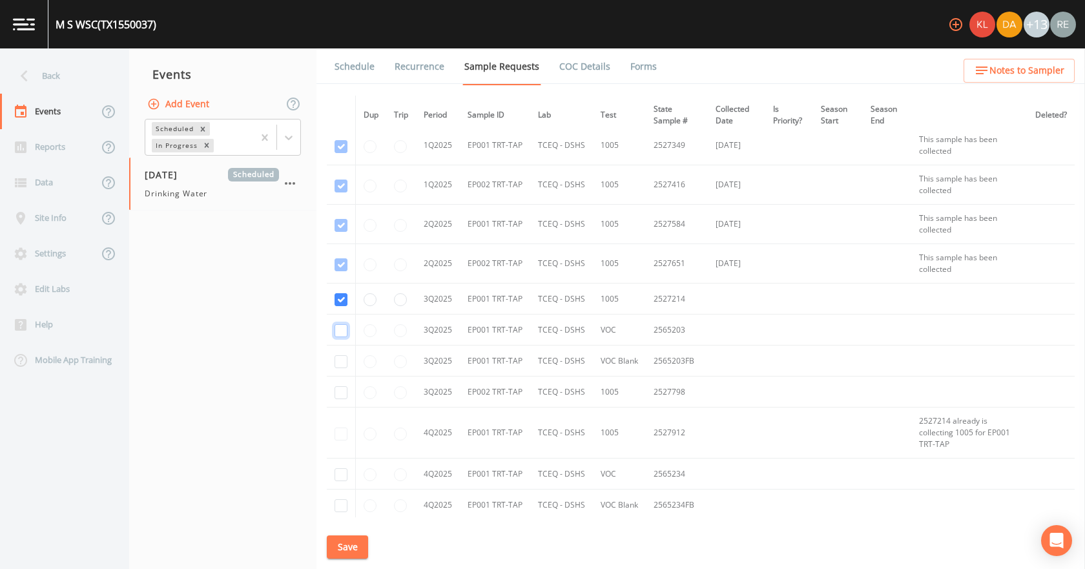
click at [338, 329] on input "checkbox" at bounding box center [340, 330] width 13 height 13
checkbox input "true"
click at [345, 353] on td at bounding box center [341, 360] width 29 height 31
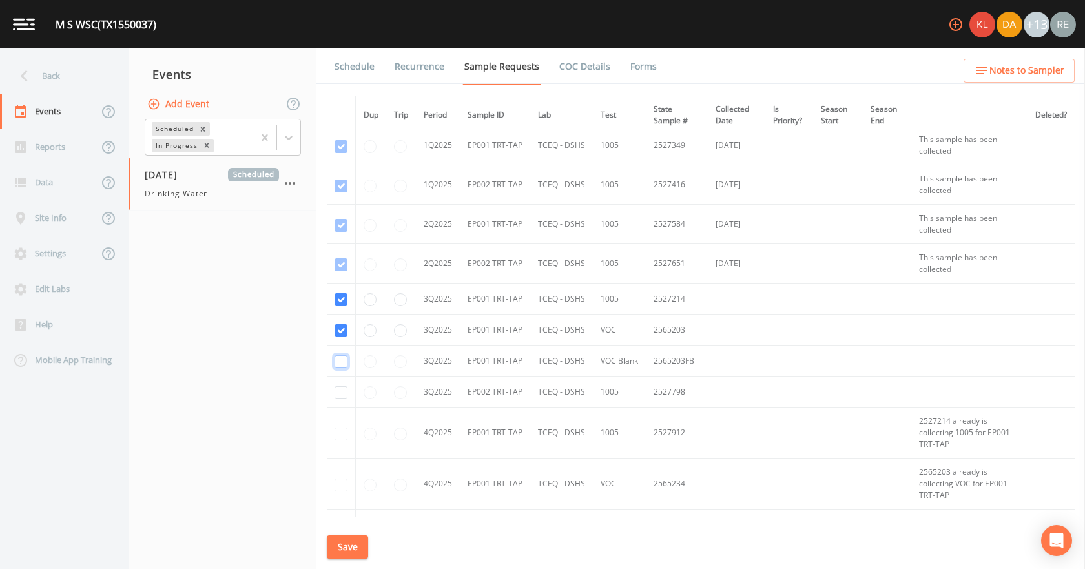
click at [345, 355] on input "checkbox" at bounding box center [340, 361] width 13 height 13
checkbox input "true"
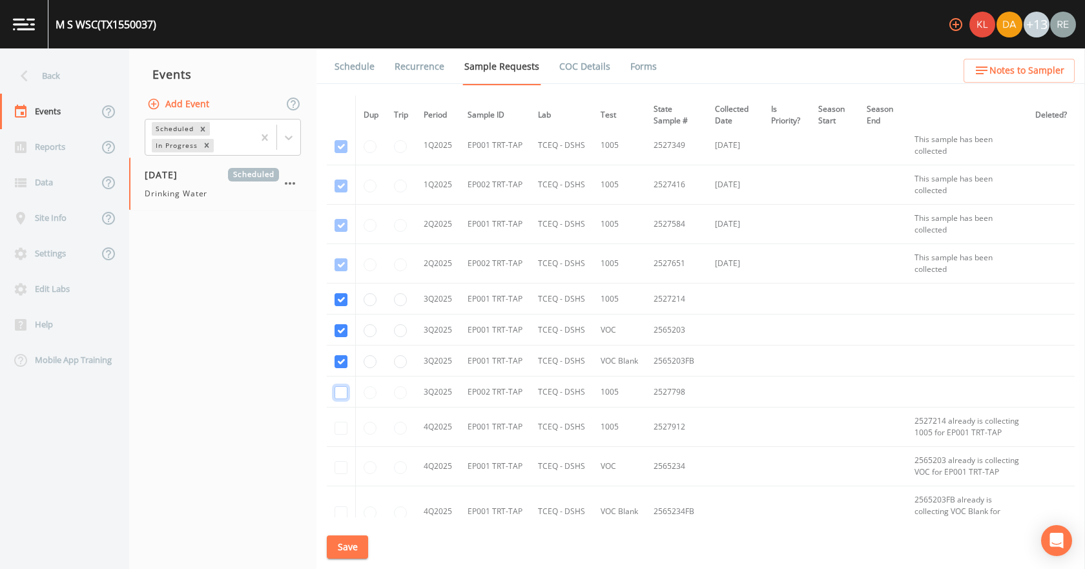
click at [336, 355] on input "checkbox" at bounding box center [340, 392] width 13 height 13
checkbox input "true"
click at [354, 355] on button "Save" at bounding box center [347, 547] width 41 height 24
click at [349, 59] on link "Schedule" at bounding box center [354, 66] width 44 height 36
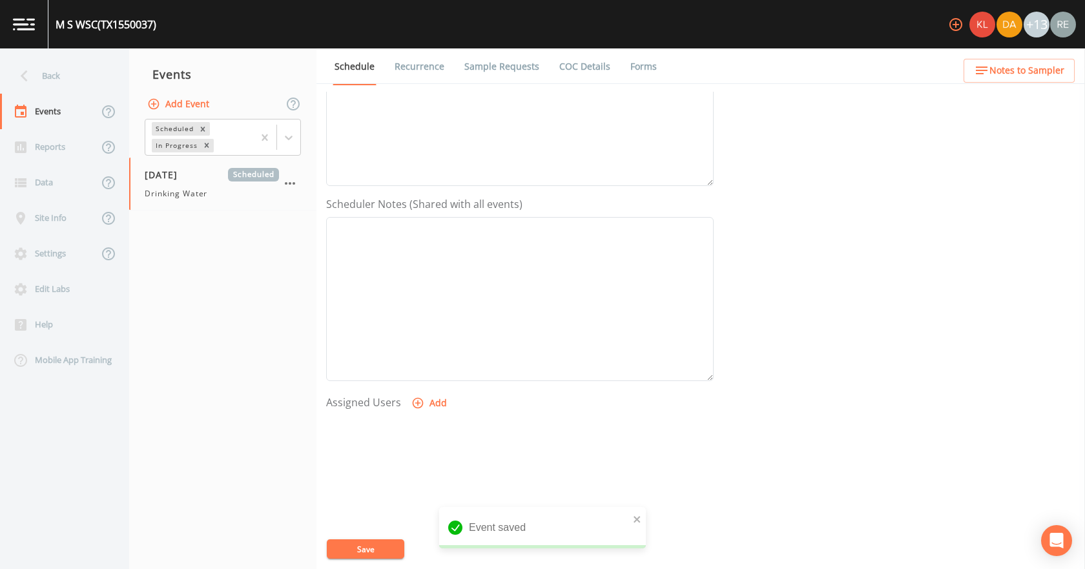
scroll to position [342, 0]
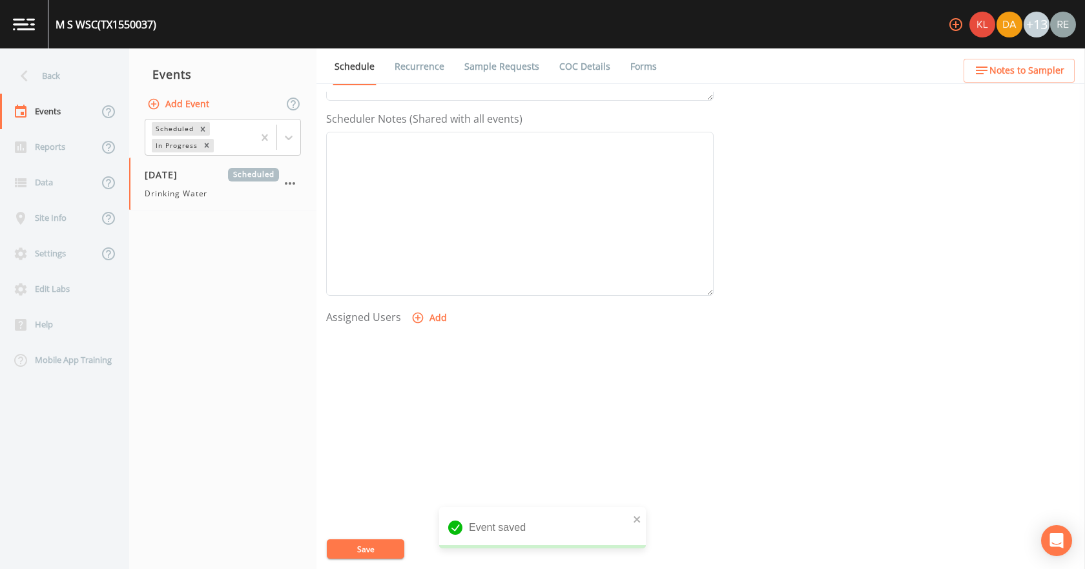
click at [438, 322] on button "Add" at bounding box center [430, 318] width 43 height 24
select select "cda467bf-2385-465e-b0d0-2ef008f7967e"
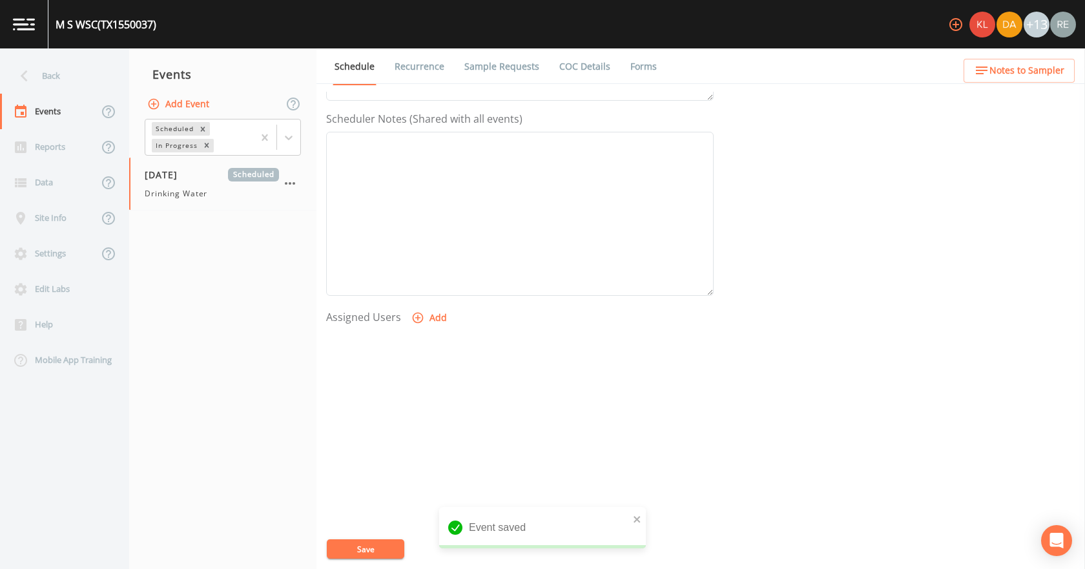
select select
click at [372, 355] on button "Save" at bounding box center [365, 548] width 77 height 19
click at [38, 68] on div "Back" at bounding box center [58, 76] width 116 height 36
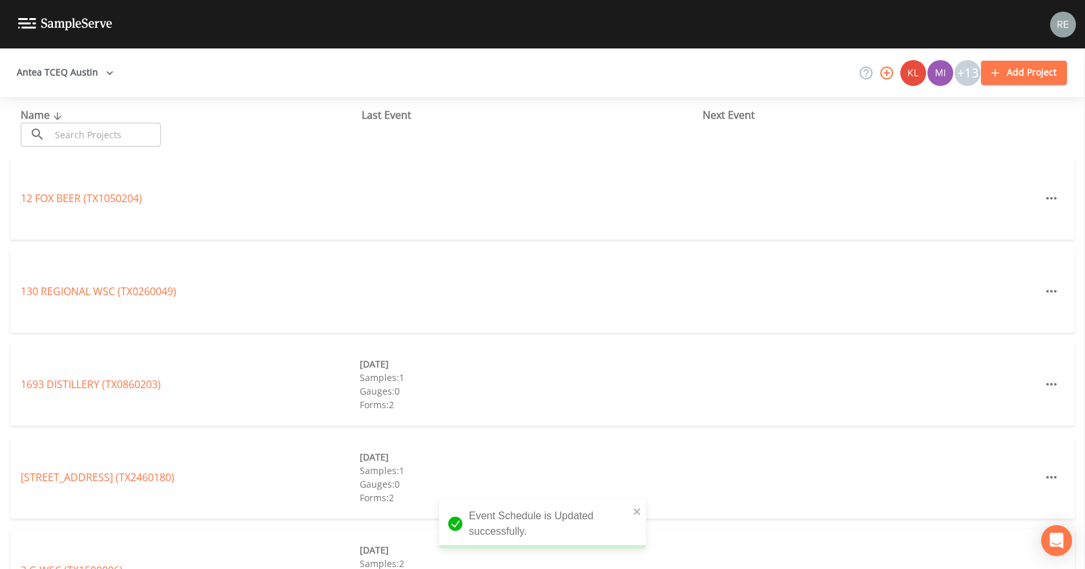
click at [80, 128] on input "text" at bounding box center [105, 135] width 110 height 24
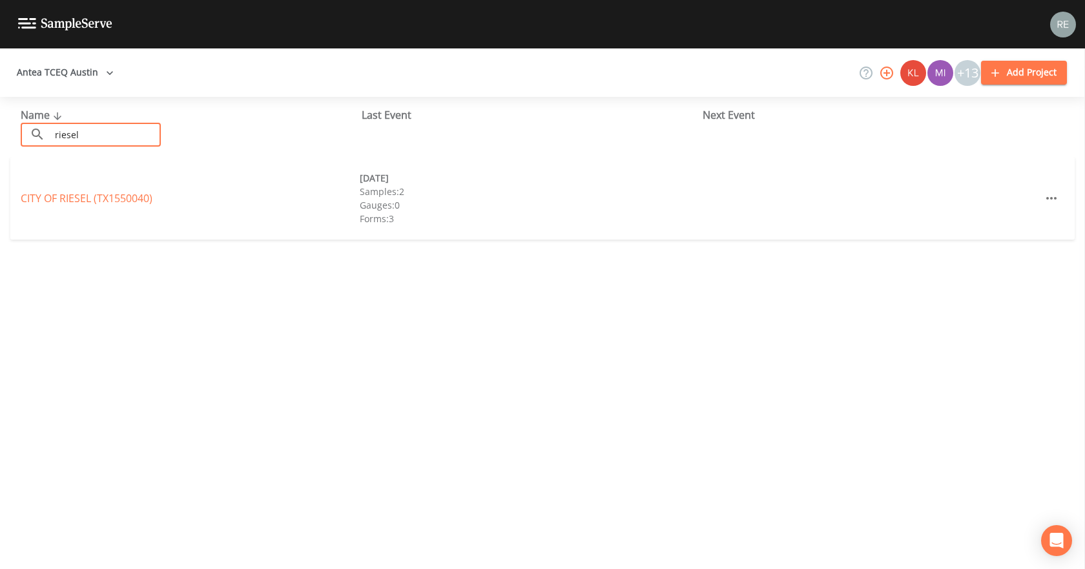
type input "riesel"
click at [92, 203] on link "CITY OF [GEOGRAPHIC_DATA] (TX1550040)" at bounding box center [87, 198] width 132 height 14
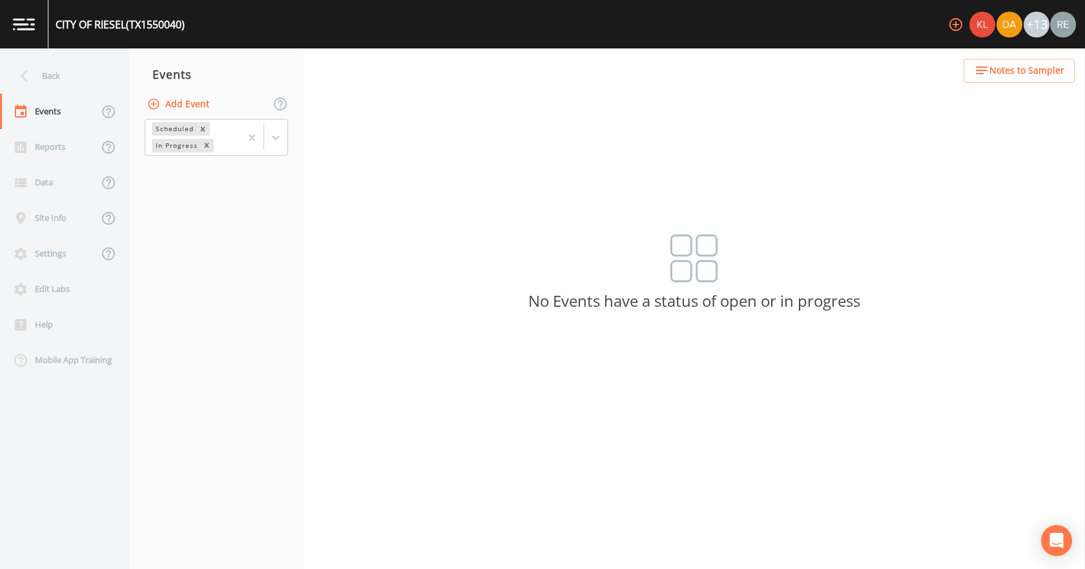
click at [192, 100] on button "Add Event" at bounding box center [180, 104] width 70 height 24
type input "[DATE]"
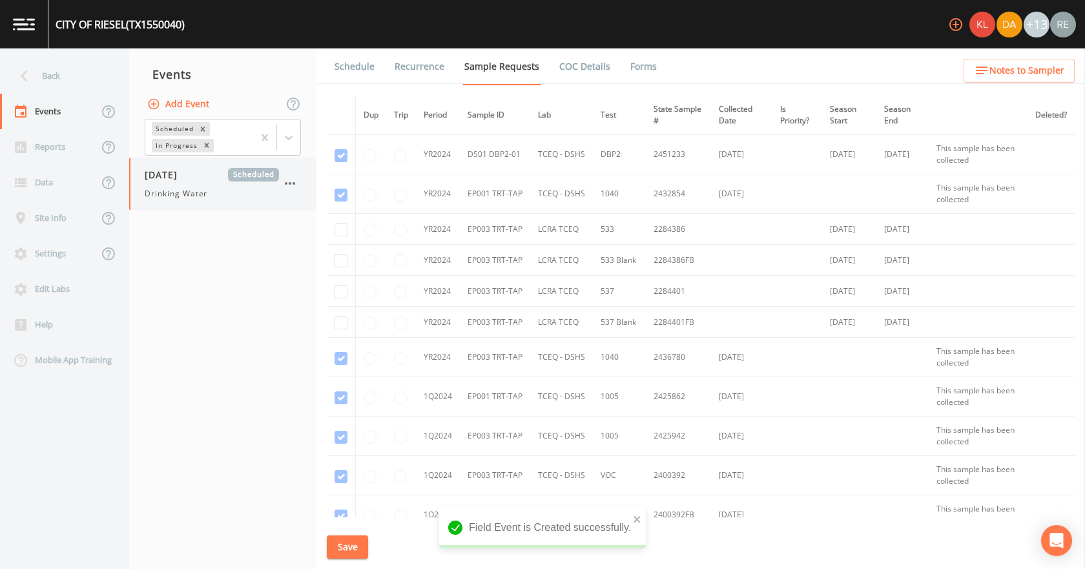
click at [206, 189] on span "Drinking Water" at bounding box center [176, 194] width 63 height 12
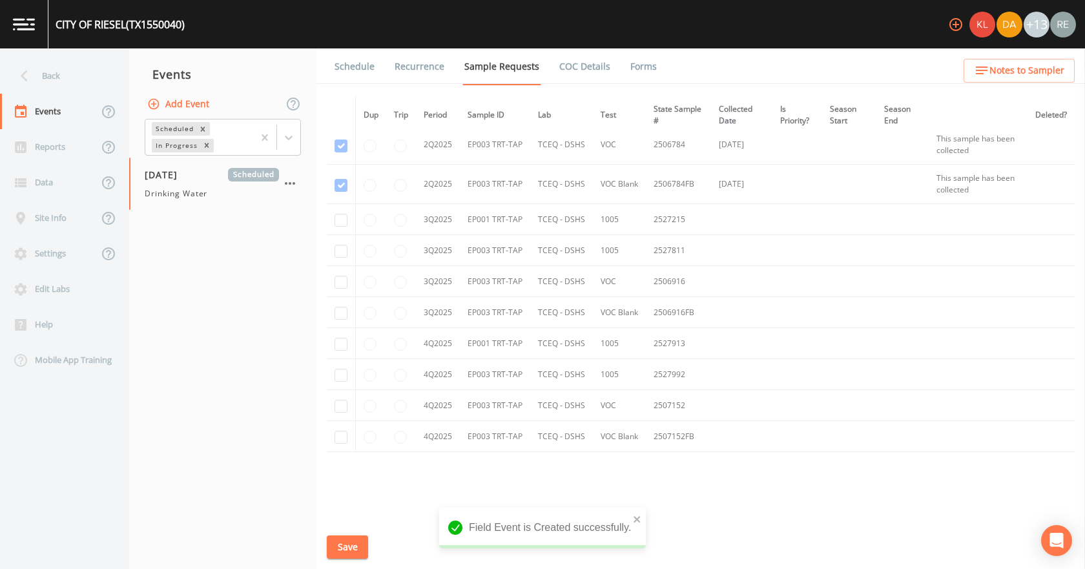
scroll to position [1549, 0]
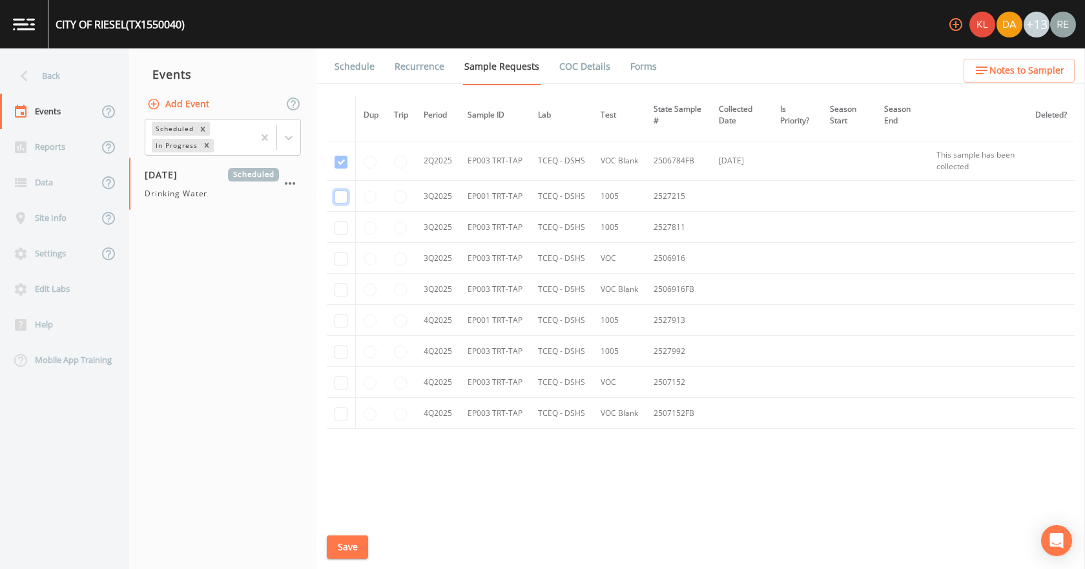
click at [345, 197] on input "checkbox" at bounding box center [340, 196] width 13 height 13
checkbox input "true"
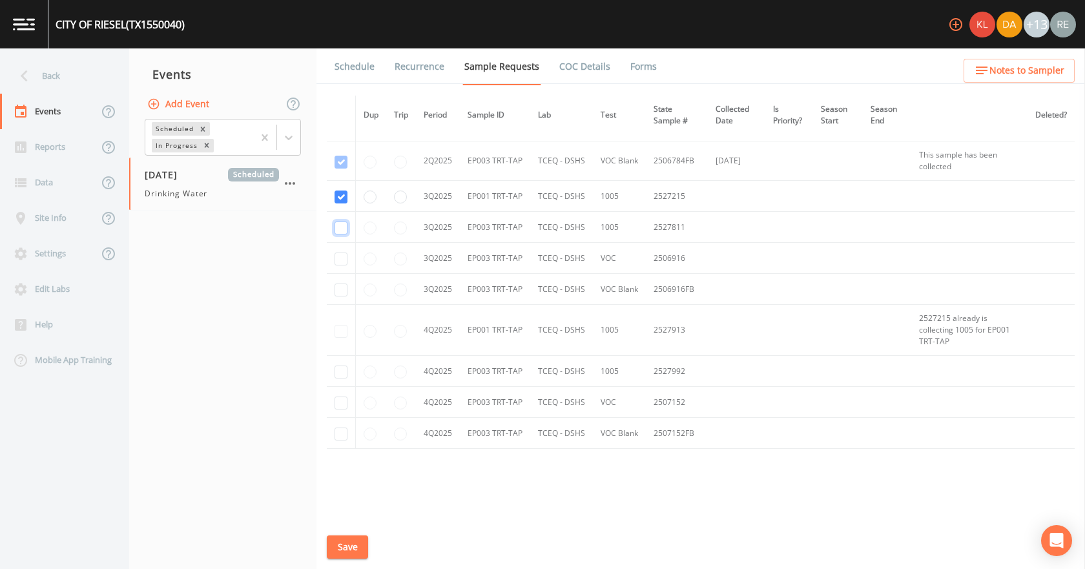
click at [338, 224] on input "checkbox" at bounding box center [340, 227] width 13 height 13
checkbox input "true"
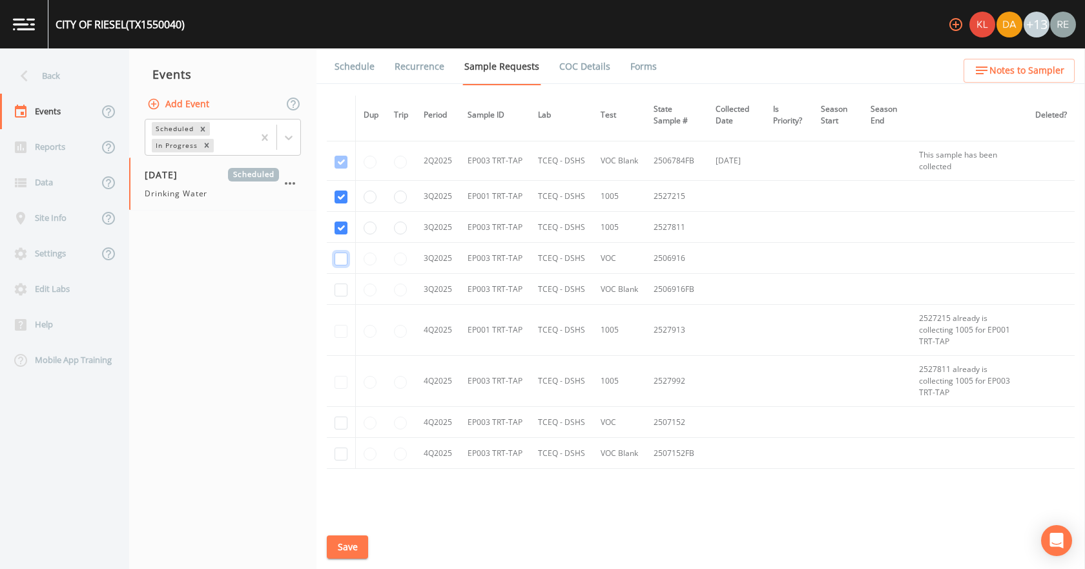
click at [339, 257] on input "checkbox" at bounding box center [340, 258] width 13 height 13
checkbox input "true"
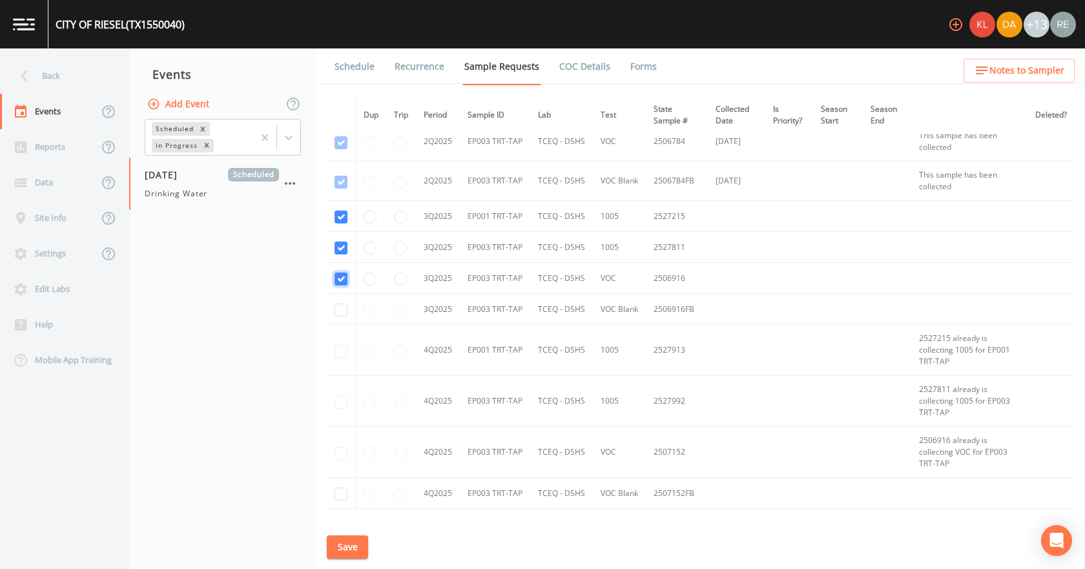
scroll to position [1589, 0]
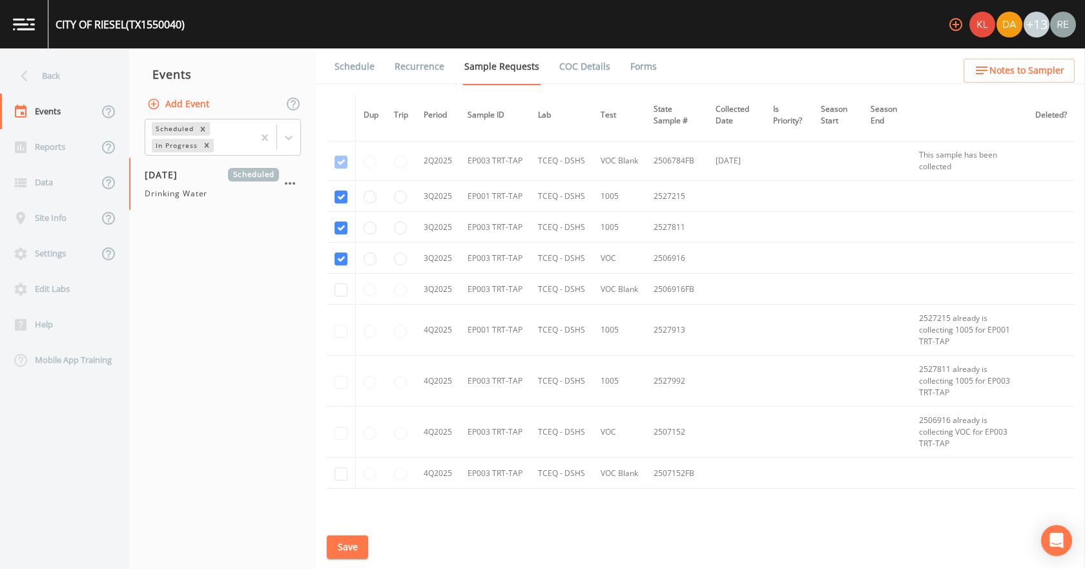
click at [340, 281] on td at bounding box center [341, 289] width 29 height 31
click at [341, 287] on input "checkbox" at bounding box center [340, 289] width 13 height 13
checkbox input "true"
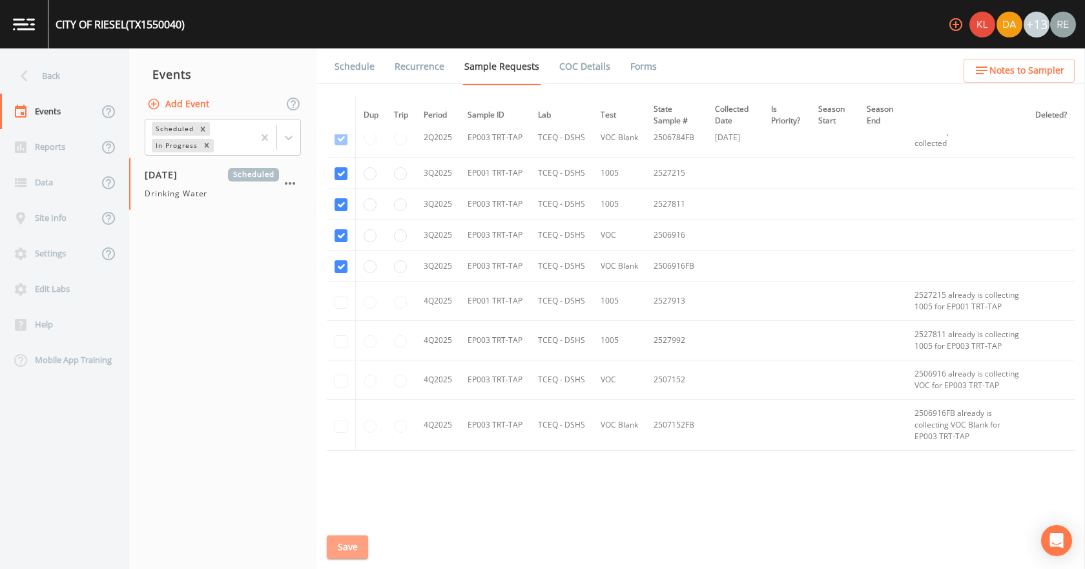
click at [352, 355] on button "Save" at bounding box center [347, 547] width 41 height 24
drag, startPoint x: 354, startPoint y: 61, endPoint x: 368, endPoint y: 81, distance: 24.2
click at [354, 61] on link "Schedule" at bounding box center [354, 66] width 44 height 36
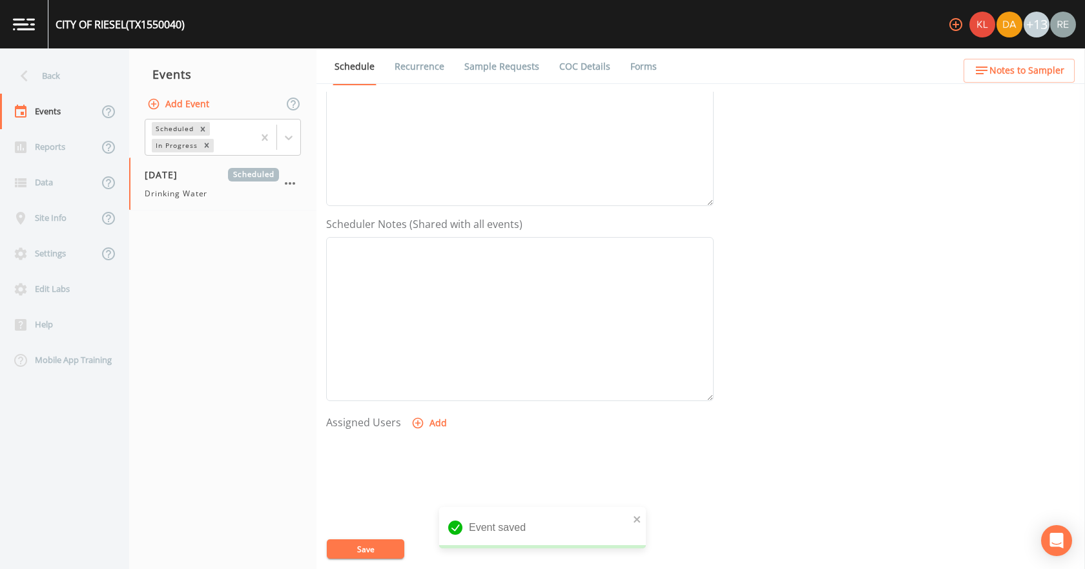
scroll to position [323, 0]
click at [438, 336] on button "Add" at bounding box center [430, 337] width 43 height 24
select select "cda467bf-2385-465e-b0d0-2ef008f7967e"
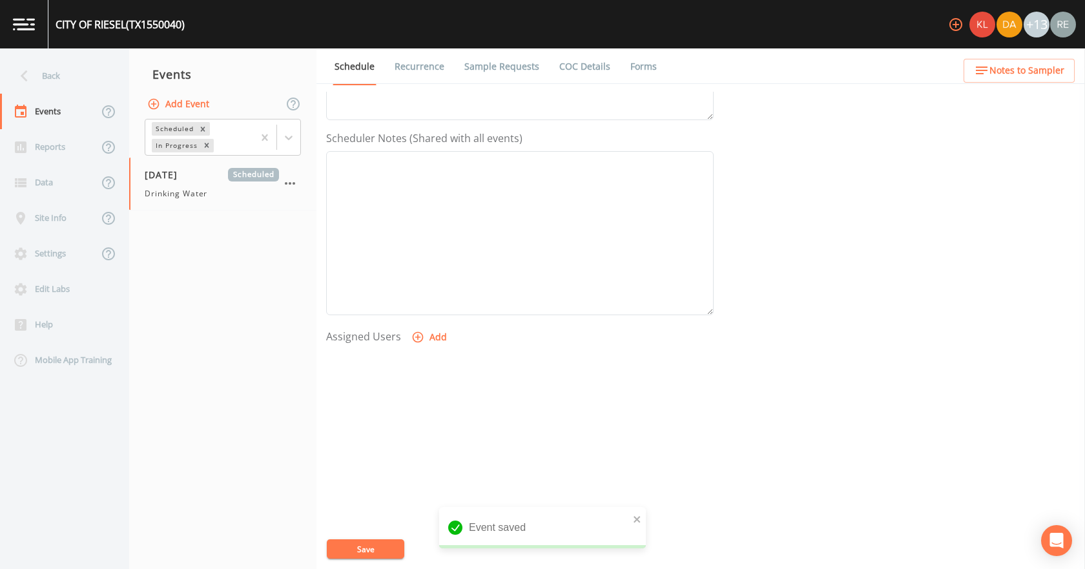
select select
drag, startPoint x: 398, startPoint y: 544, endPoint x: 314, endPoint y: 314, distance: 244.9
click at [398, 355] on button "Save" at bounding box center [365, 548] width 77 height 19
click at [72, 70] on div "Back" at bounding box center [58, 76] width 116 height 36
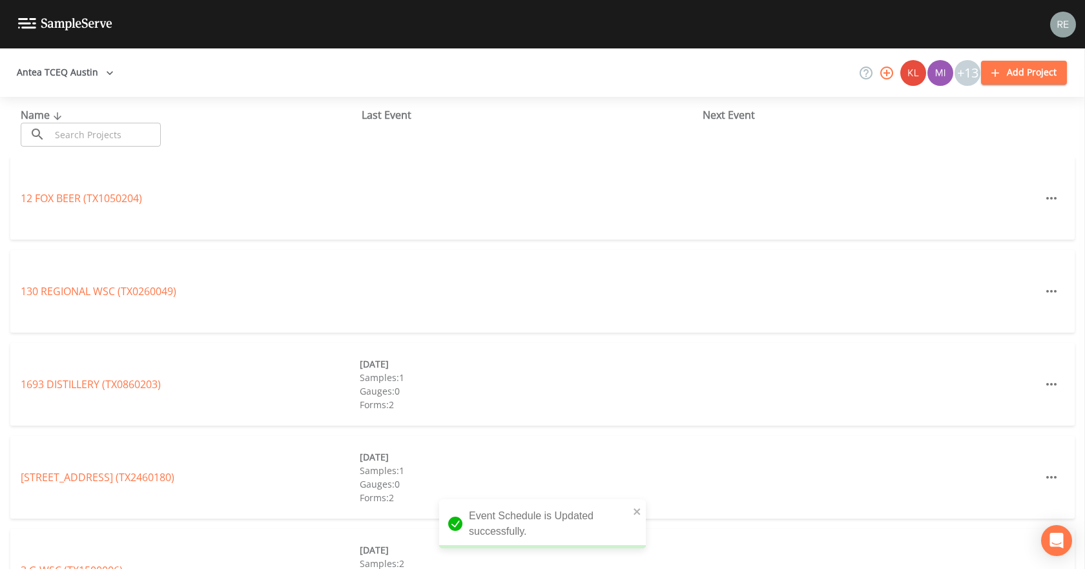
drag, startPoint x: 64, startPoint y: 136, endPoint x: 73, endPoint y: 122, distance: 16.3
click at [63, 134] on input "text" at bounding box center [105, 135] width 110 height 24
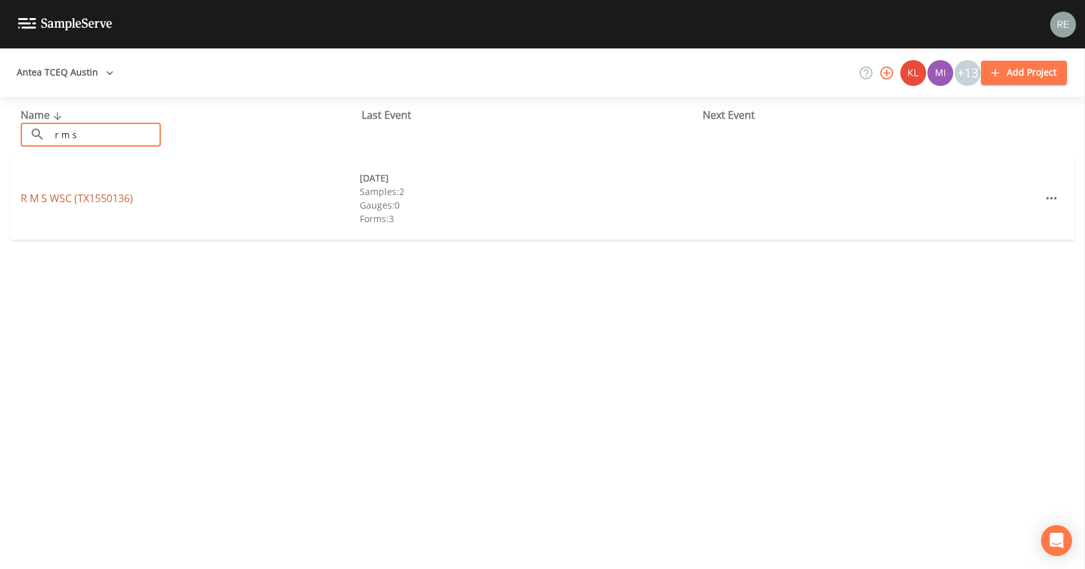
type input "r m s"
click at [74, 197] on link "R M S WSC (TX1550136)" at bounding box center [77, 198] width 112 height 14
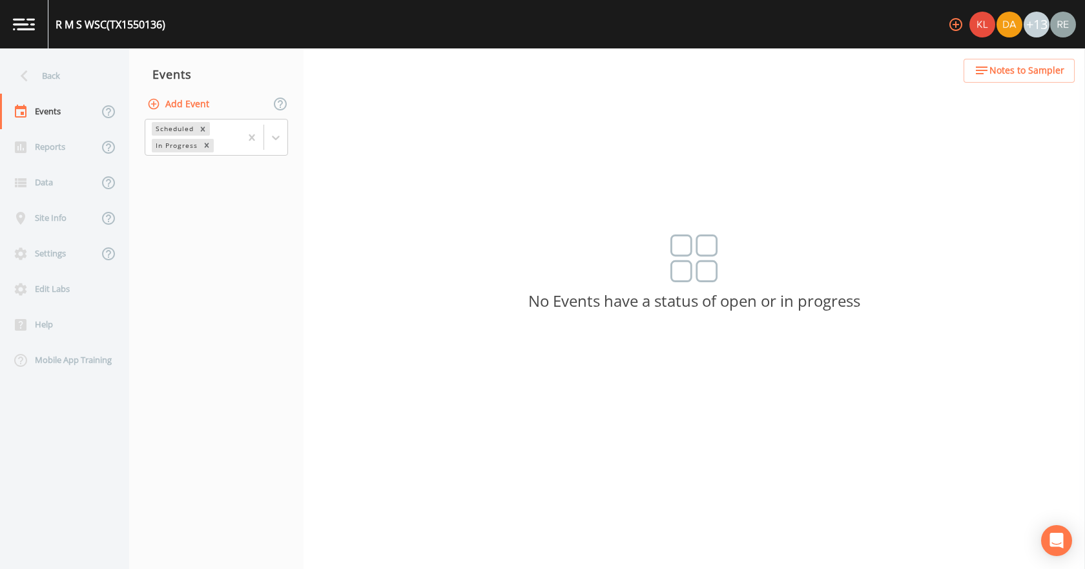
click at [194, 105] on button "Add Event" at bounding box center [180, 104] width 70 height 24
drag, startPoint x: 602, startPoint y: 313, endPoint x: 580, endPoint y: 328, distance: 26.5
type input "[DATE]"
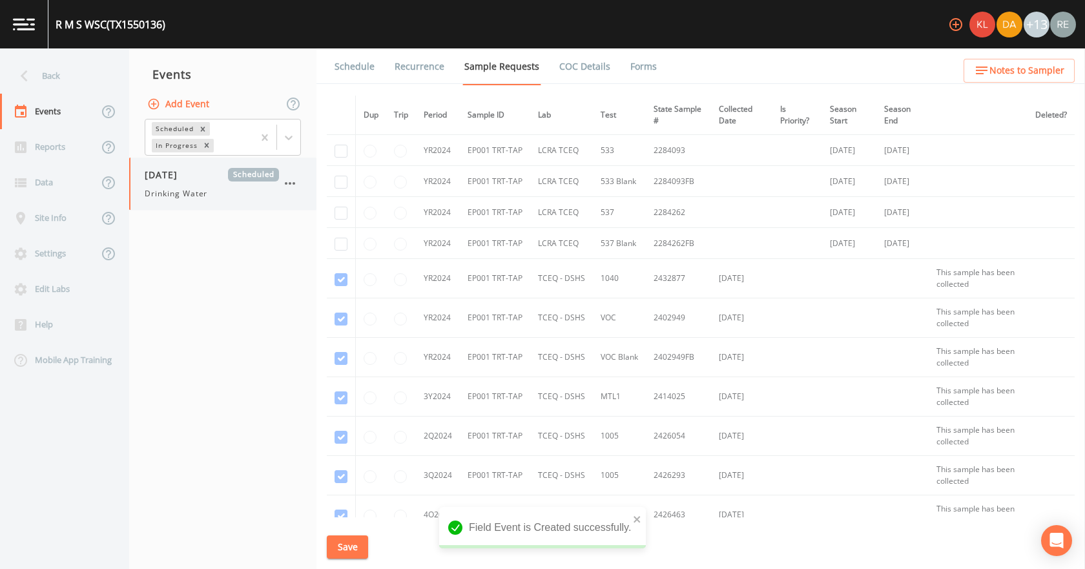
click at [198, 186] on div "[DATE] Scheduled Drinking Water" at bounding box center [212, 184] width 134 height 32
click at [52, 77] on div "Back" at bounding box center [58, 76] width 116 height 36
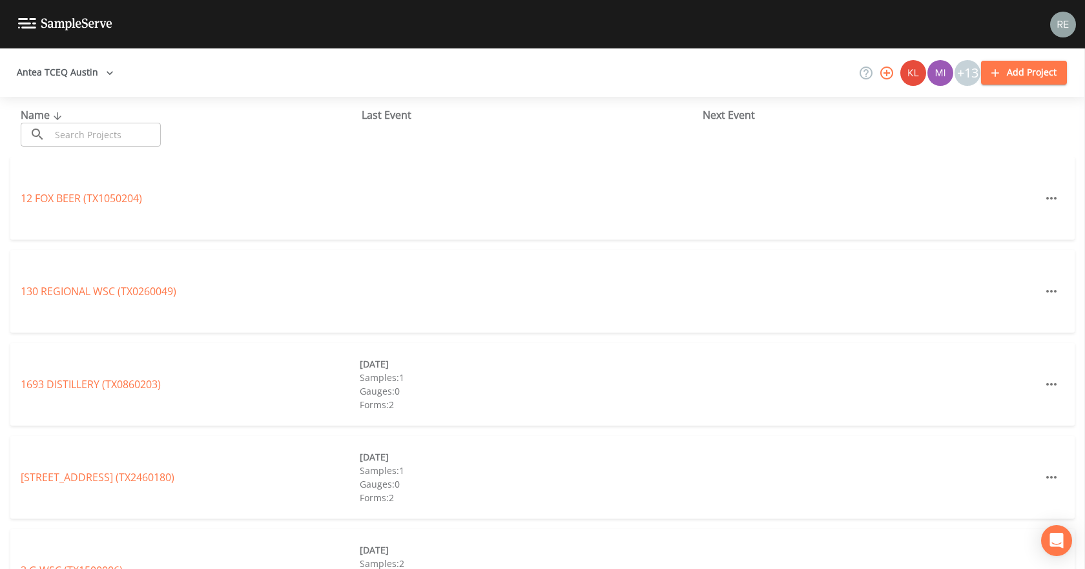
click at [83, 131] on input "text" at bounding box center [105, 135] width 110 height 24
click at [88, 137] on input "text" at bounding box center [105, 135] width 110 height 24
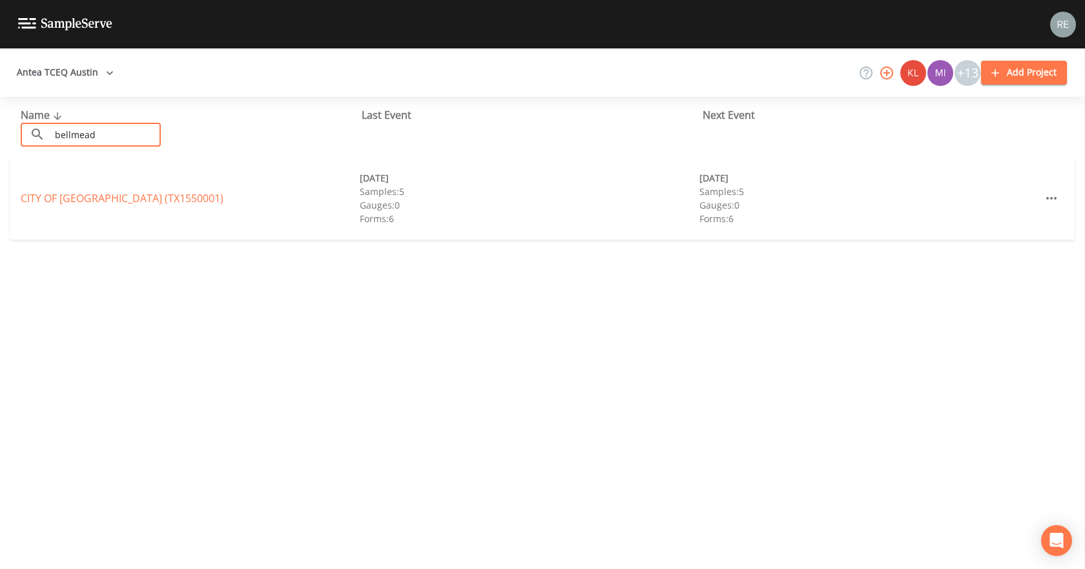
type input "bellmead"
click at [86, 196] on link "CITY OF [GEOGRAPHIC_DATA] (TX1550001)" at bounding box center [122, 198] width 203 height 14
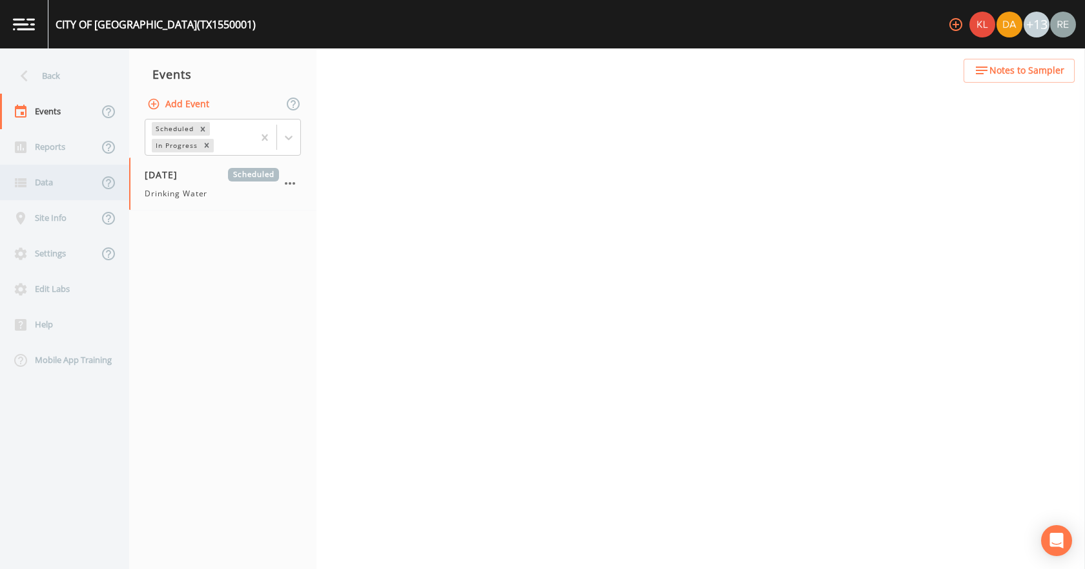
click at [187, 174] on span "[DATE]" at bounding box center [166, 175] width 42 height 14
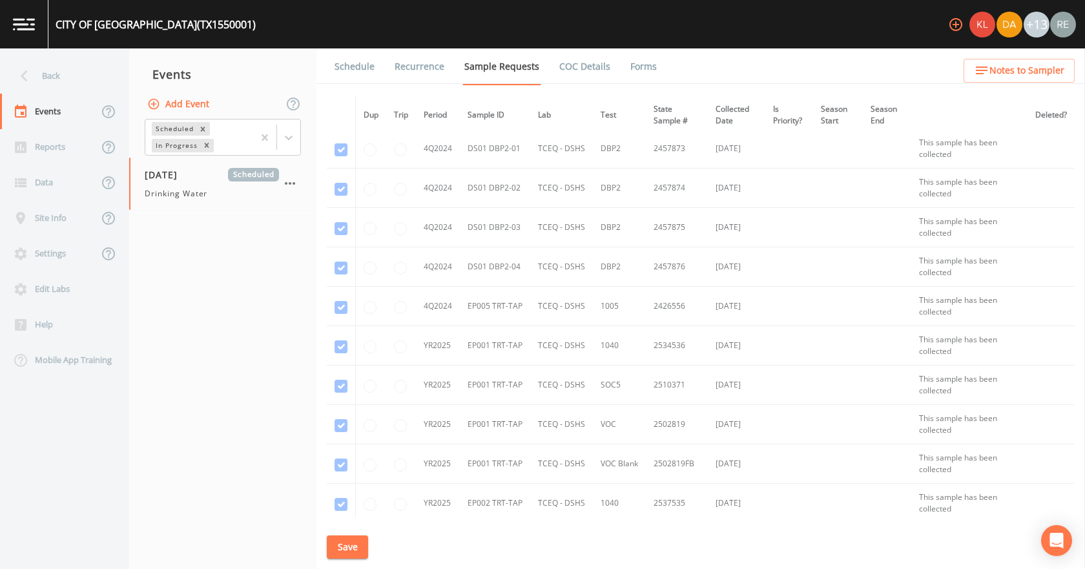
scroll to position [1485, 0]
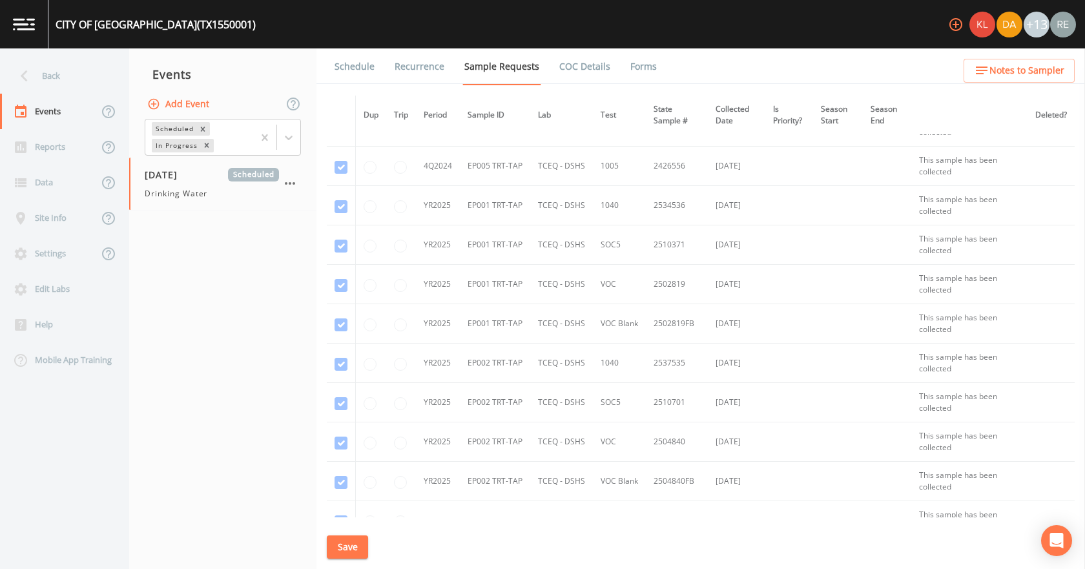
click at [365, 63] on link "Schedule" at bounding box center [354, 66] width 44 height 36
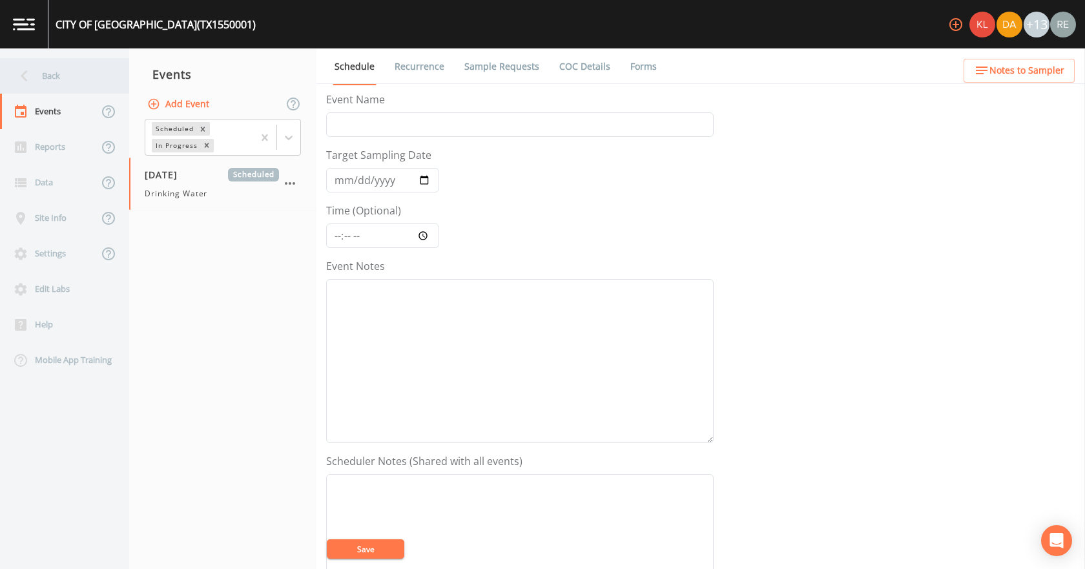
click at [30, 68] on icon at bounding box center [24, 76] width 23 height 23
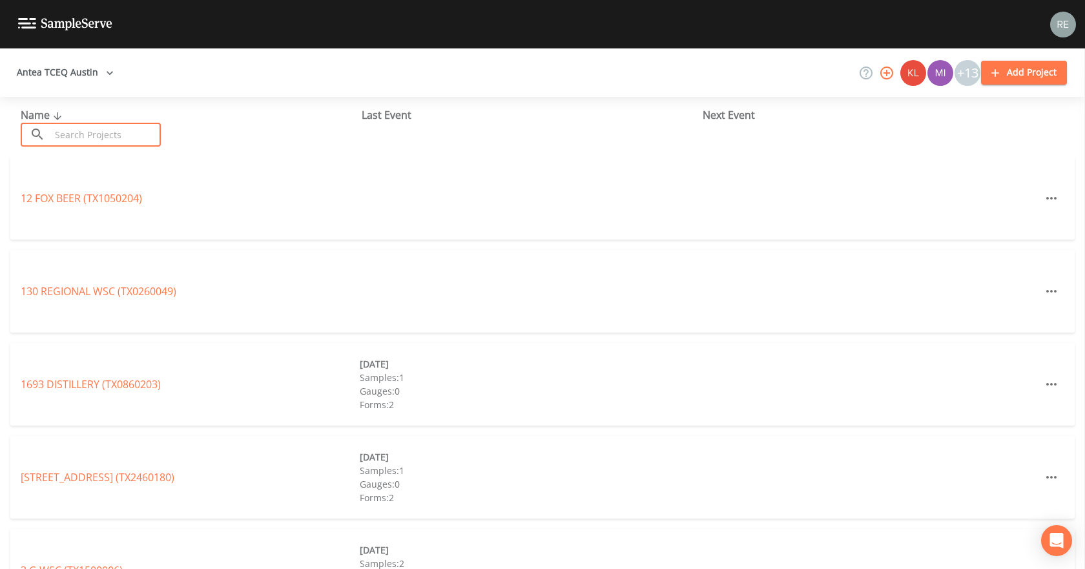
click at [113, 127] on input "text" at bounding box center [105, 135] width 110 height 24
click at [116, 143] on input "text" at bounding box center [105, 135] width 110 height 24
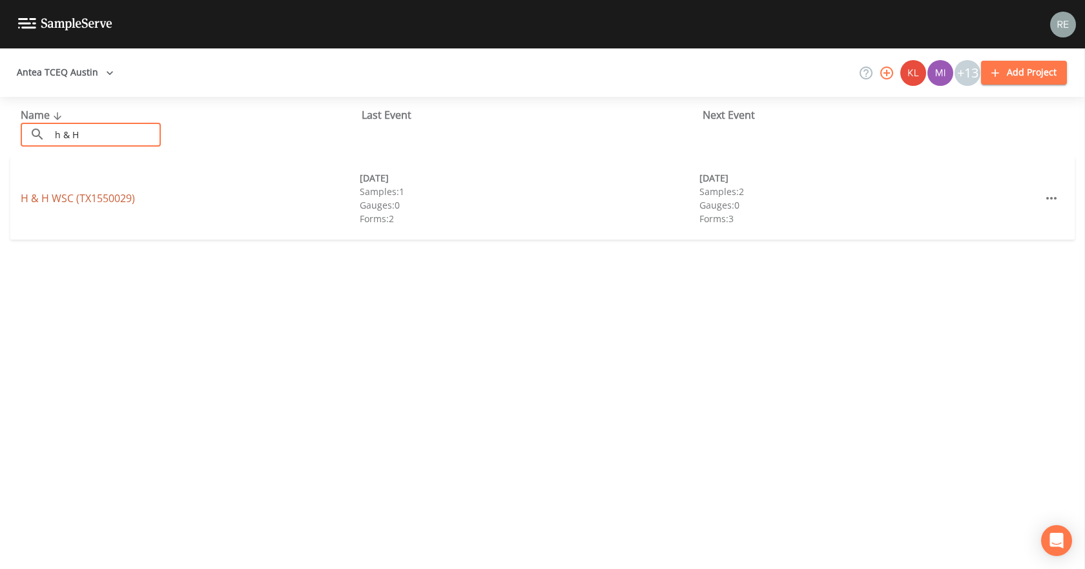
type input "h & H"
click at [63, 192] on link "H & H WSC (TX1550029)" at bounding box center [78, 198] width 114 height 14
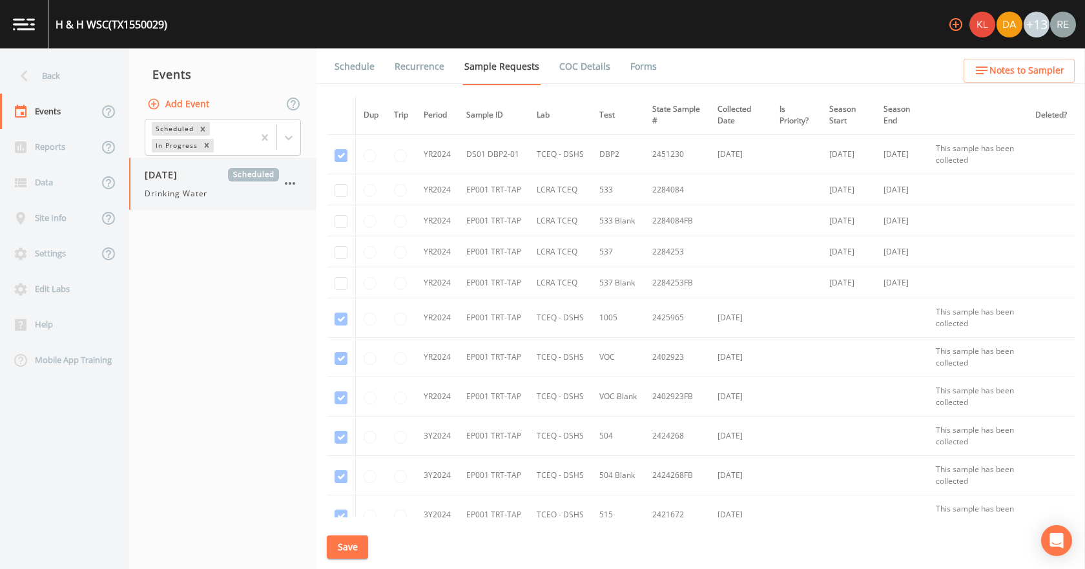
click at [205, 185] on div "[DATE] Scheduled Drinking Water" at bounding box center [212, 184] width 134 height 32
click at [360, 54] on link "Schedule" at bounding box center [354, 66] width 44 height 36
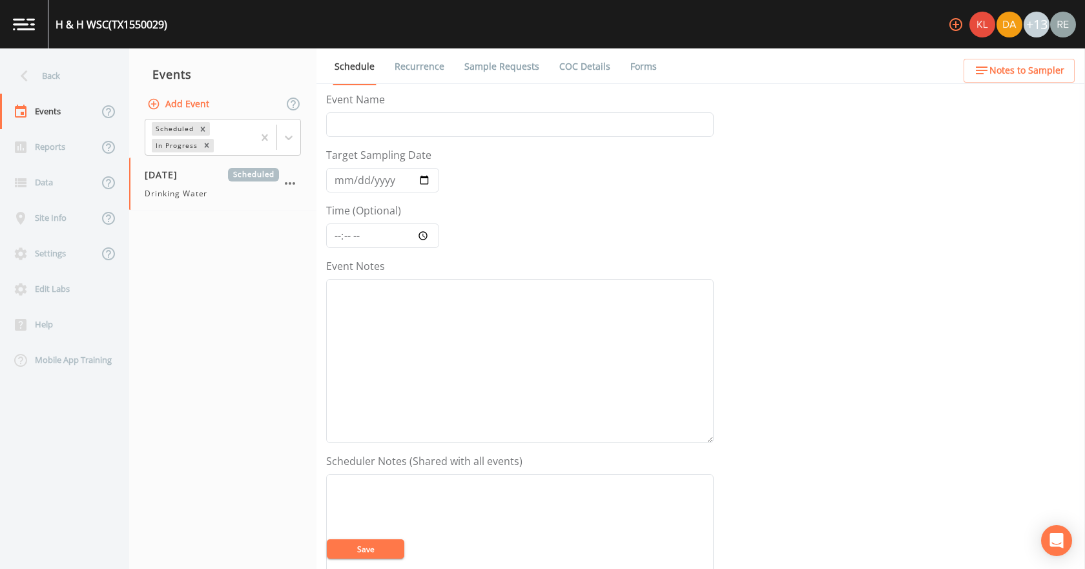
click at [476, 64] on link "Sample Requests" at bounding box center [501, 66] width 79 height 36
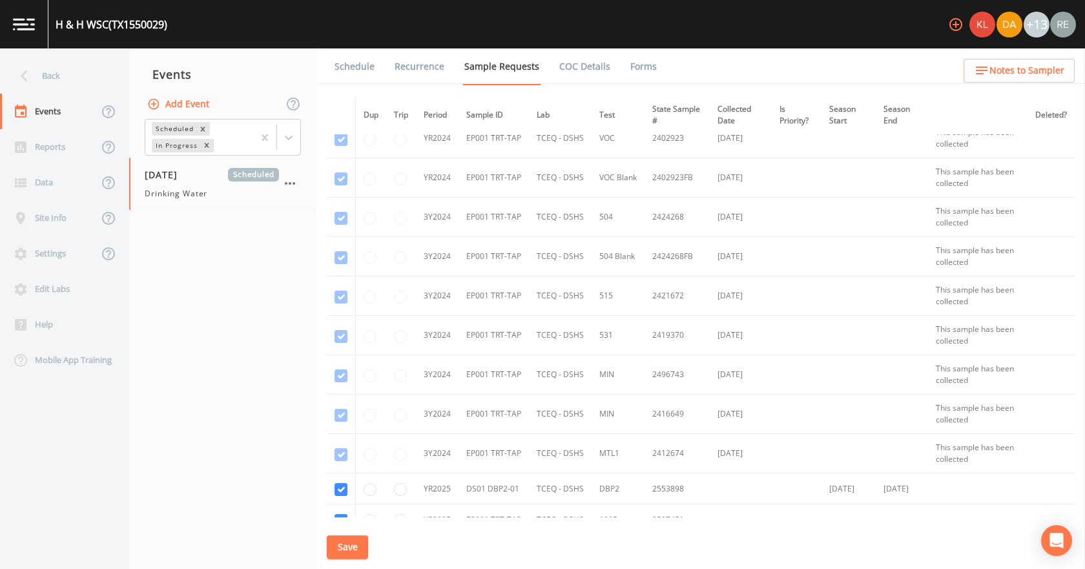
scroll to position [464, 0]
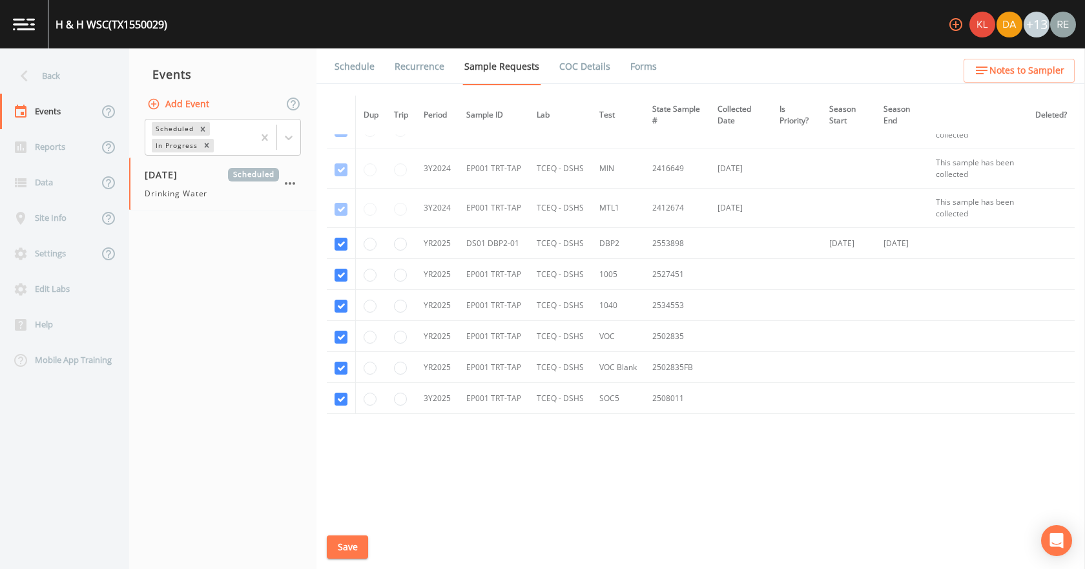
click at [343, 355] on button "Save" at bounding box center [347, 547] width 41 height 24
click at [369, 65] on link "Schedule" at bounding box center [354, 66] width 44 height 36
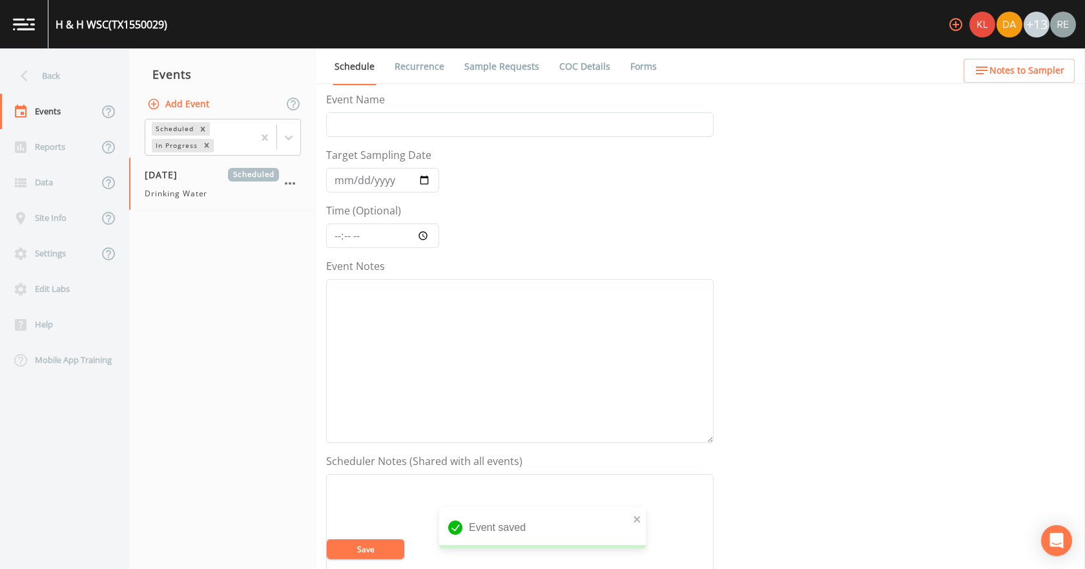
scroll to position [323, 0]
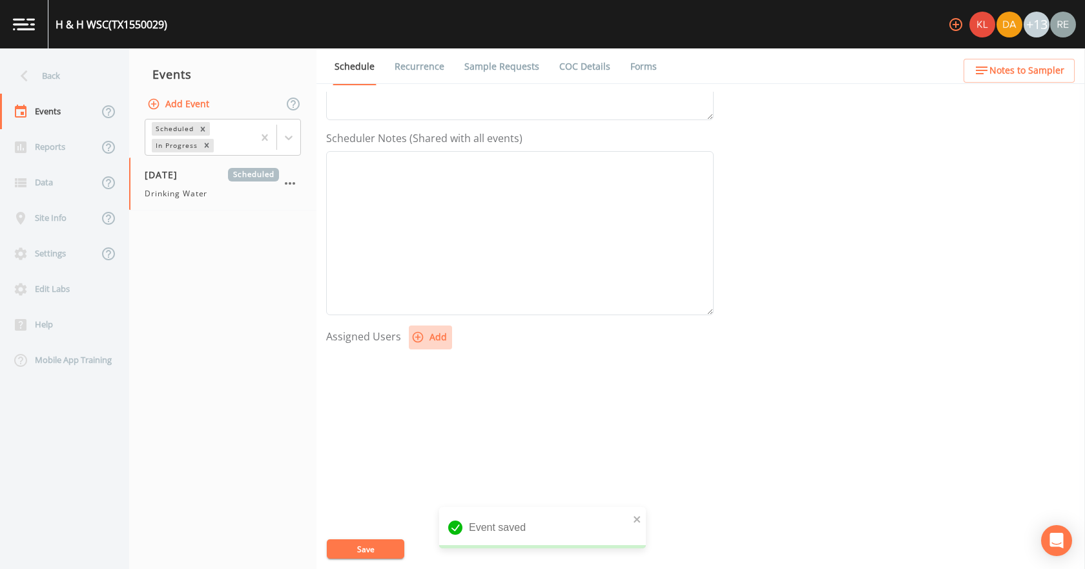
click at [427, 332] on button "Add" at bounding box center [430, 337] width 43 height 24
select select "cda467bf-2385-465e-b0d0-2ef008f7967e"
drag, startPoint x: 596, startPoint y: 340, endPoint x: 593, endPoint y: 333, distance: 7.2
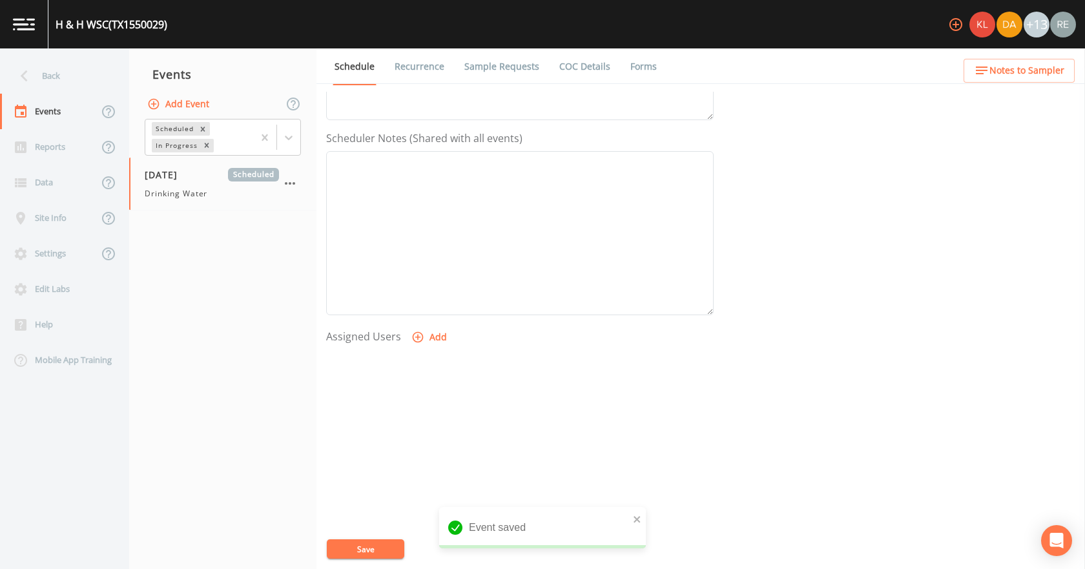
select select
click at [387, 355] on button "Save" at bounding box center [365, 548] width 77 height 19
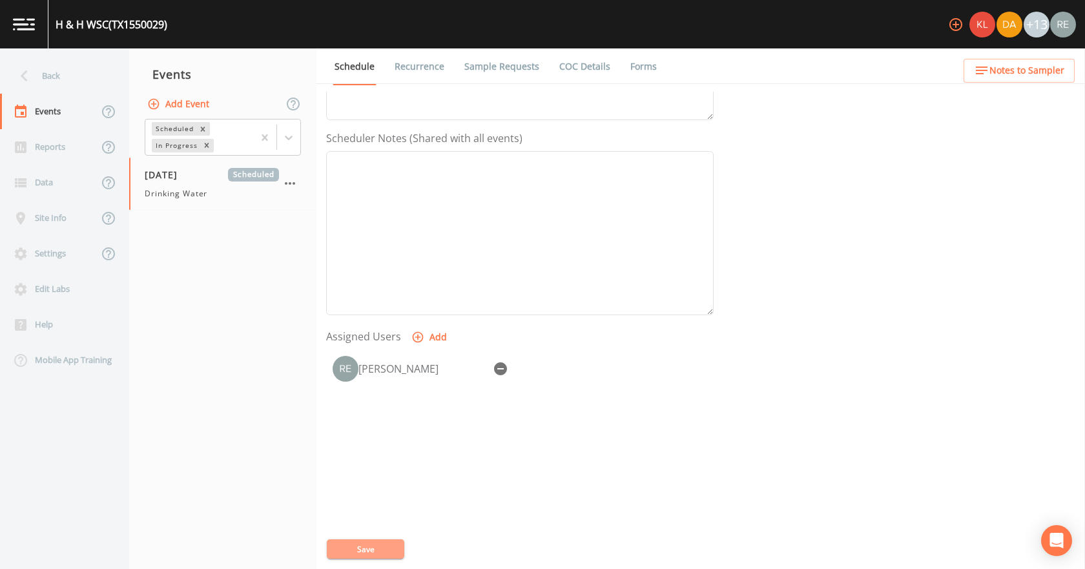
click at [372, 355] on button "Save" at bounding box center [365, 548] width 77 height 19
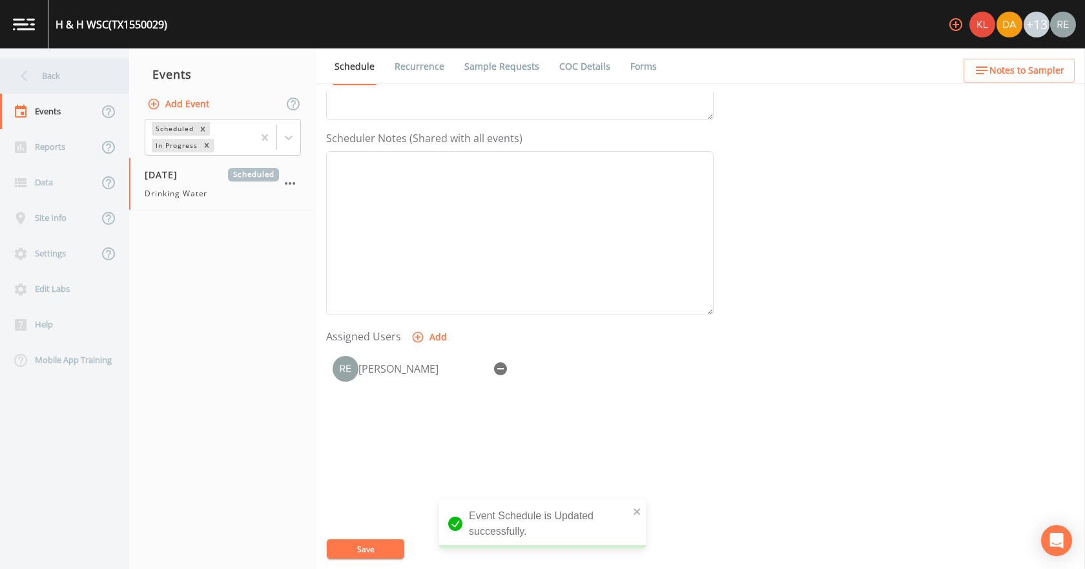
click at [51, 87] on div "Back" at bounding box center [58, 76] width 116 height 36
